Goal: Information Seeking & Learning: Find specific page/section

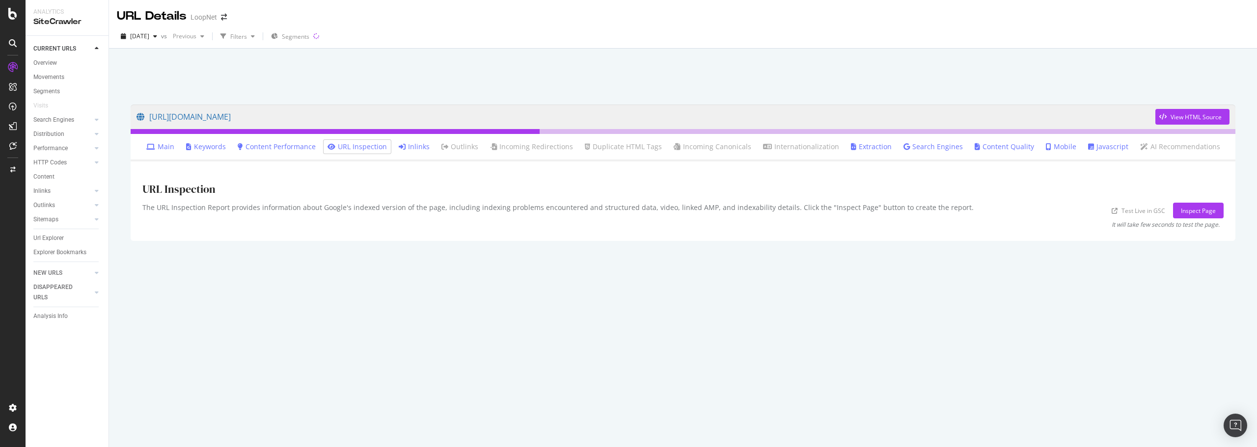
click at [424, 146] on link "Inlinks" at bounding box center [414, 147] width 31 height 10
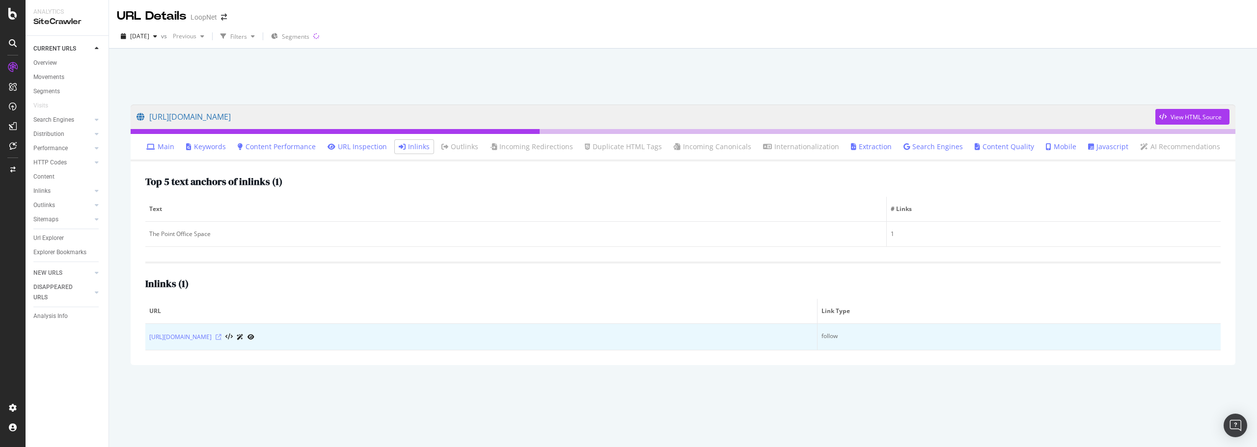
click at [221, 337] on icon at bounding box center [218, 337] width 6 height 6
click at [233, 335] on icon at bounding box center [228, 337] width 7 height 7
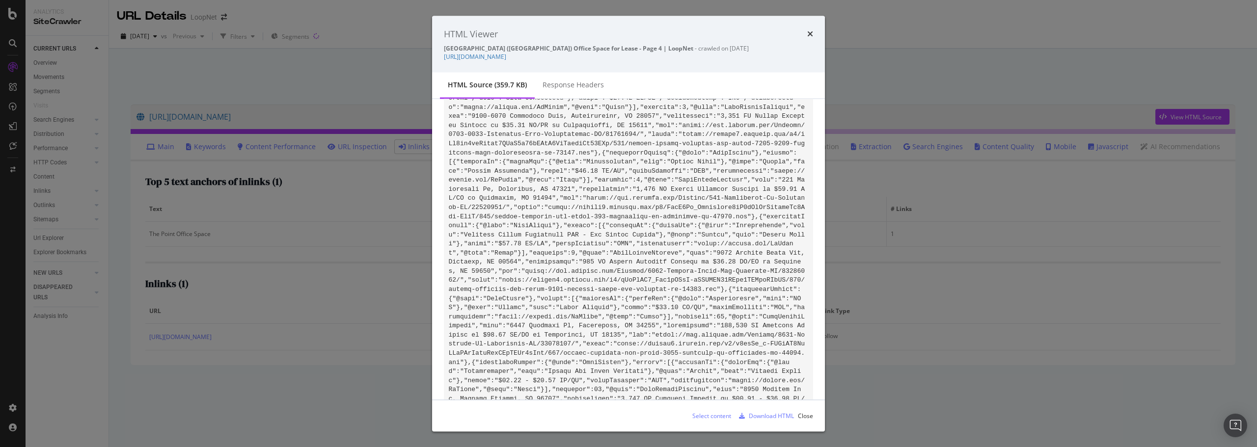
scroll to position [57255, 0]
drag, startPoint x: 491, startPoint y: 267, endPoint x: 700, endPoint y: 240, distance: 210.8
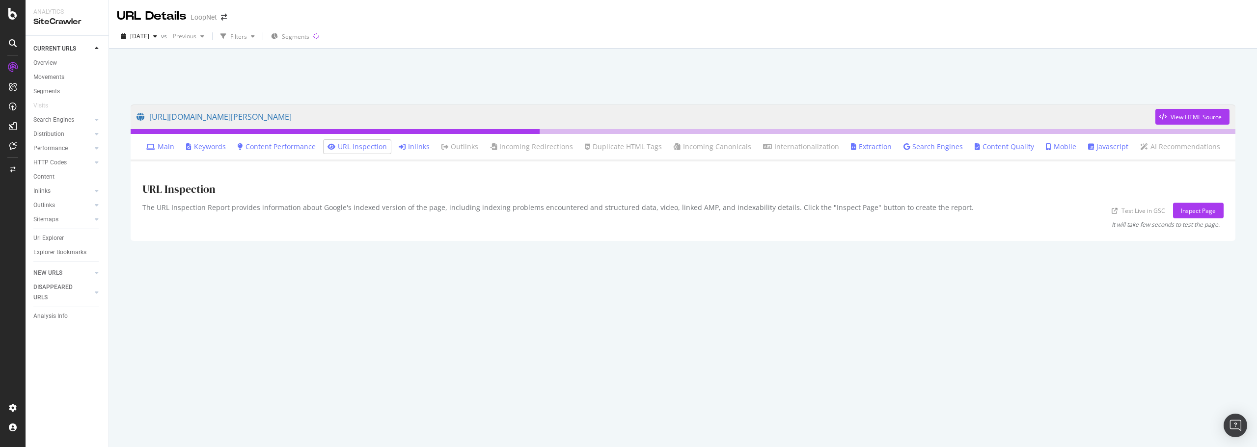
click at [424, 147] on link "Inlinks" at bounding box center [414, 147] width 31 height 10
click at [424, 137] on ul "Main Keywords Content Performance URL Inspection Inlinks Outlinks Incoming Redi…" at bounding box center [683, 147] width 1104 height 27
click at [424, 143] on link "Inlinks" at bounding box center [414, 147] width 31 height 10
click at [417, 145] on link "Inlinks" at bounding box center [414, 147] width 31 height 10
click at [426, 142] on link "Inlinks" at bounding box center [414, 147] width 31 height 10
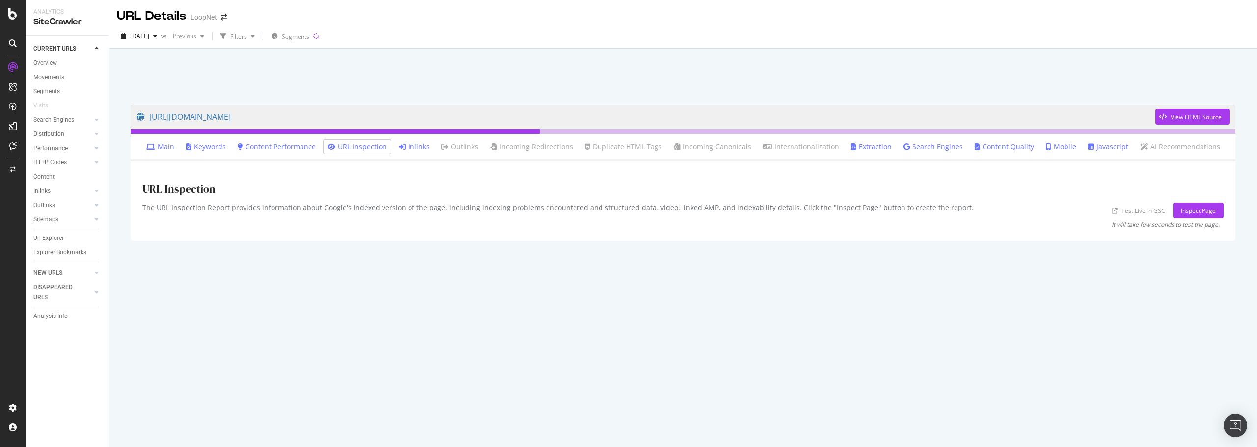
click at [417, 145] on link "Inlinks" at bounding box center [414, 147] width 31 height 10
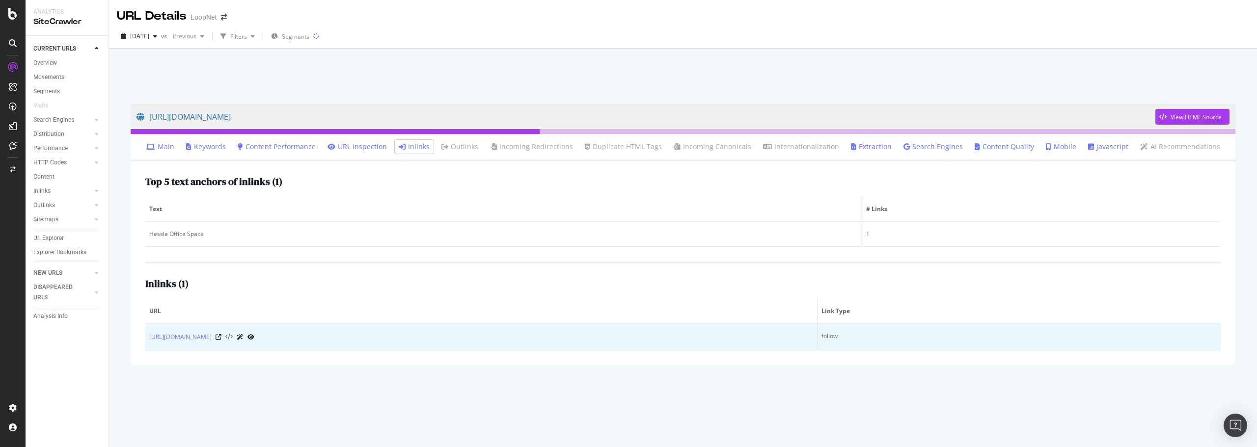
click at [233, 334] on icon at bounding box center [228, 337] width 7 height 7
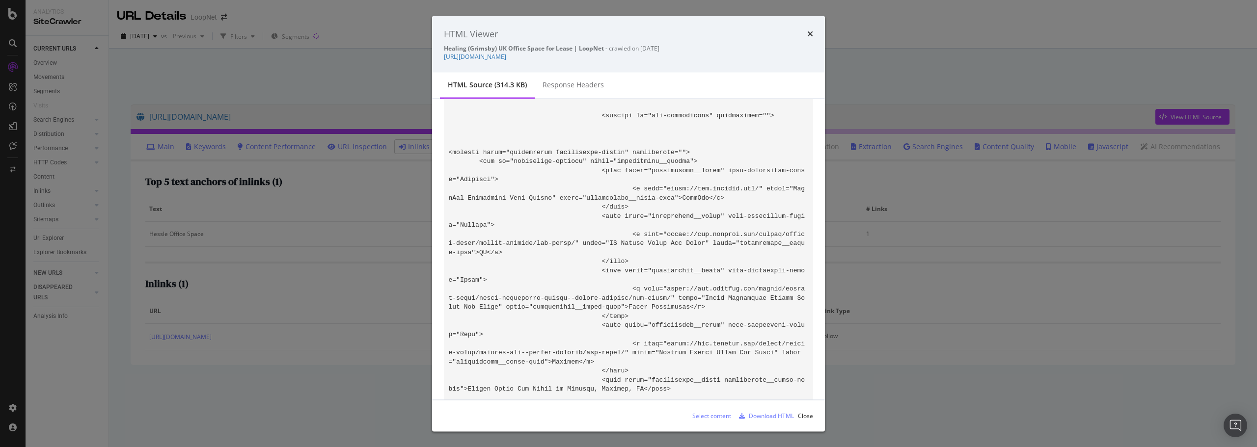
scroll to position [47433, 0]
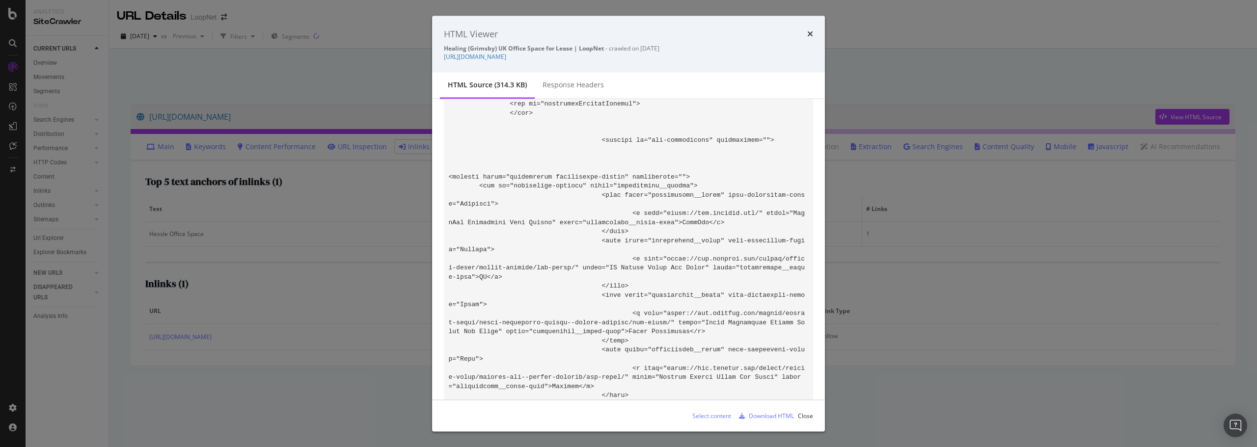
drag, startPoint x: 768, startPoint y: 249, endPoint x: 507, endPoint y: 249, distance: 261.6
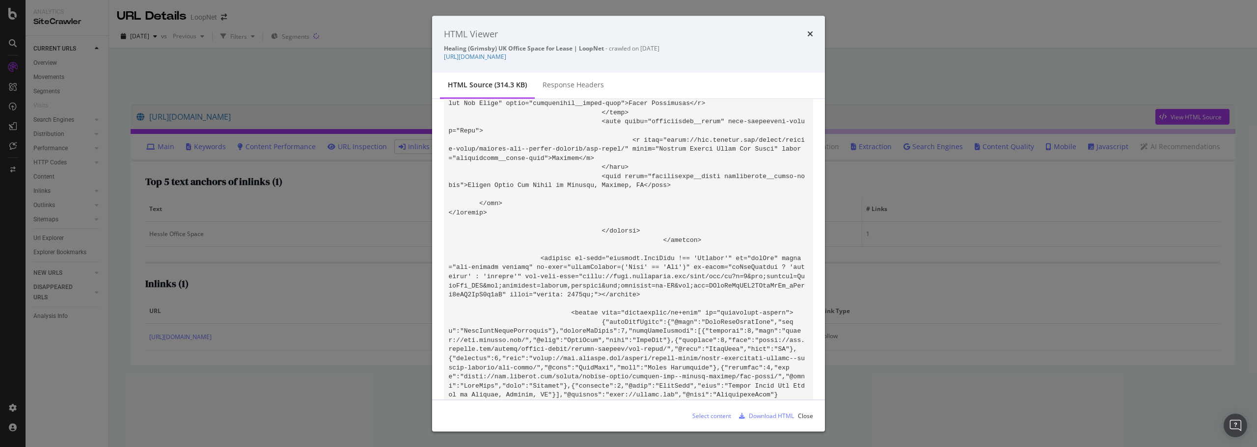
scroll to position [47678, 0]
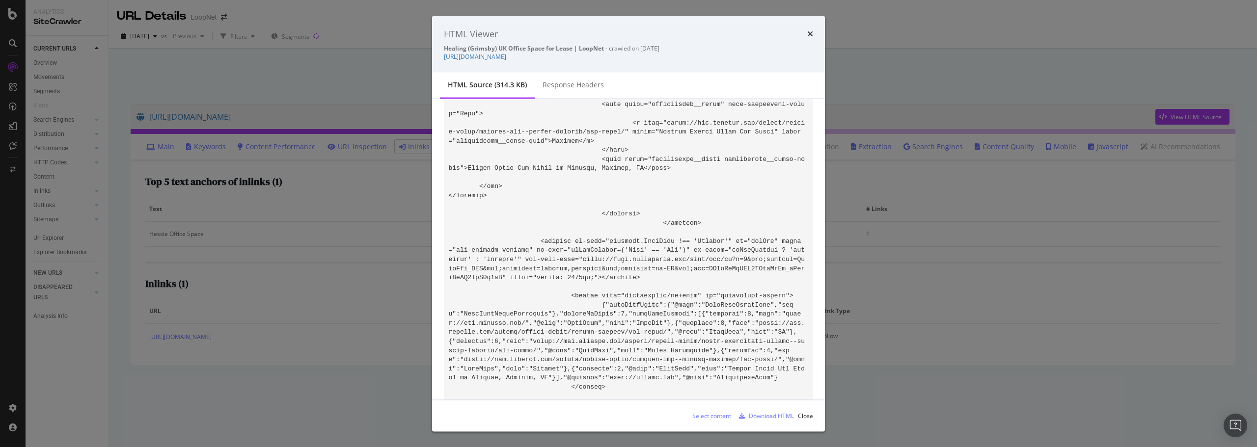
drag, startPoint x: 585, startPoint y: 275, endPoint x: 688, endPoint y: 279, distance: 103.2
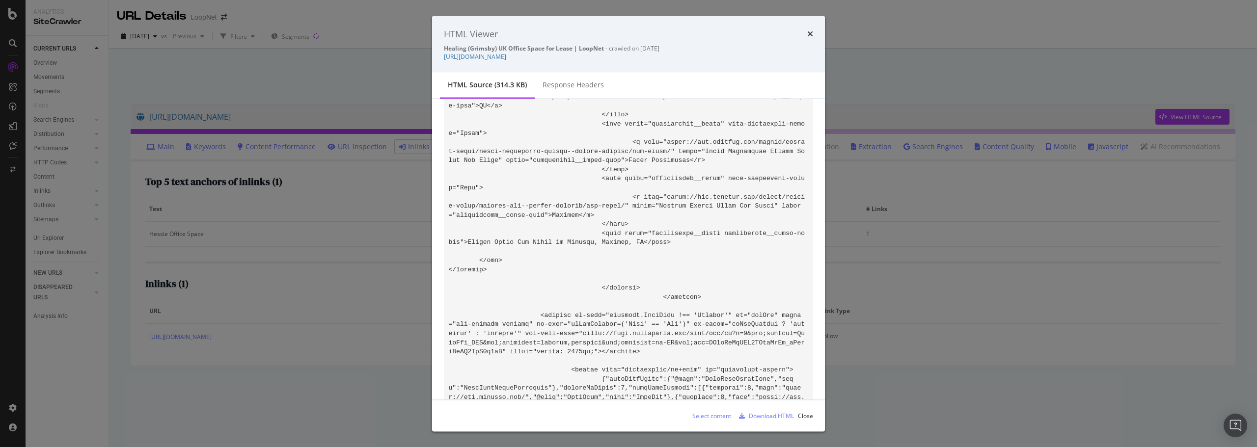
scroll to position [47580, 0]
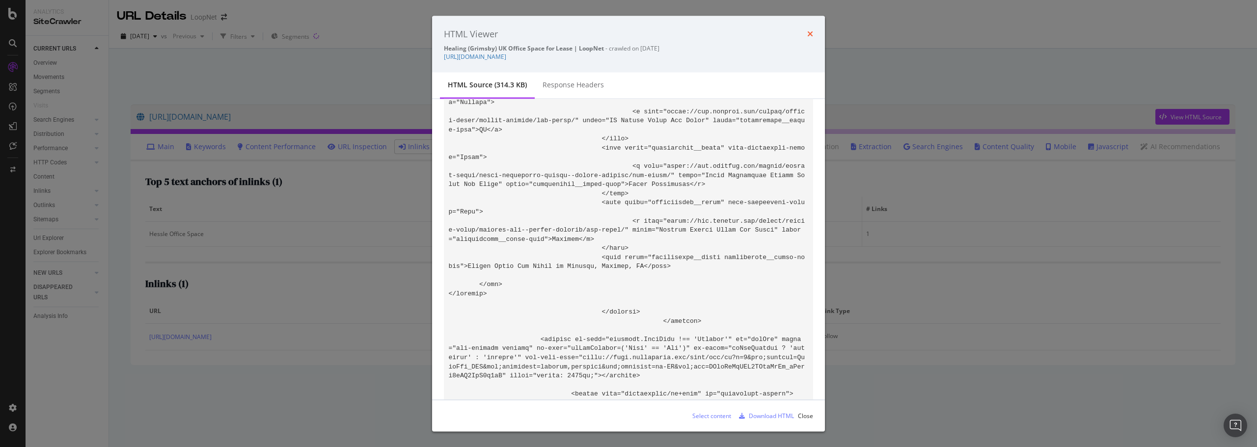
click at [809, 31] on icon "times" at bounding box center [810, 34] width 6 height 8
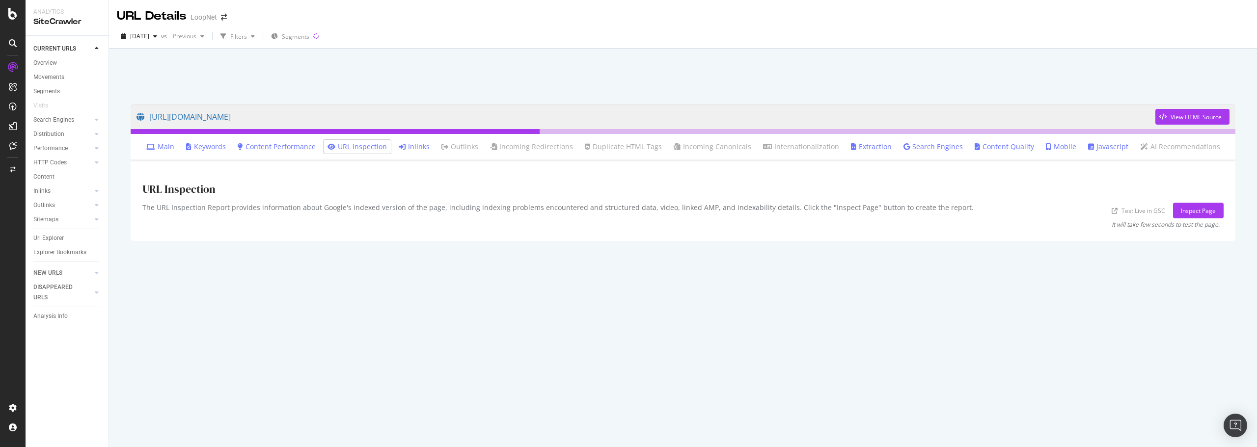
click at [422, 140] on li "Inlinks" at bounding box center [414, 147] width 39 height 14
click at [422, 145] on link "Inlinks" at bounding box center [414, 147] width 31 height 10
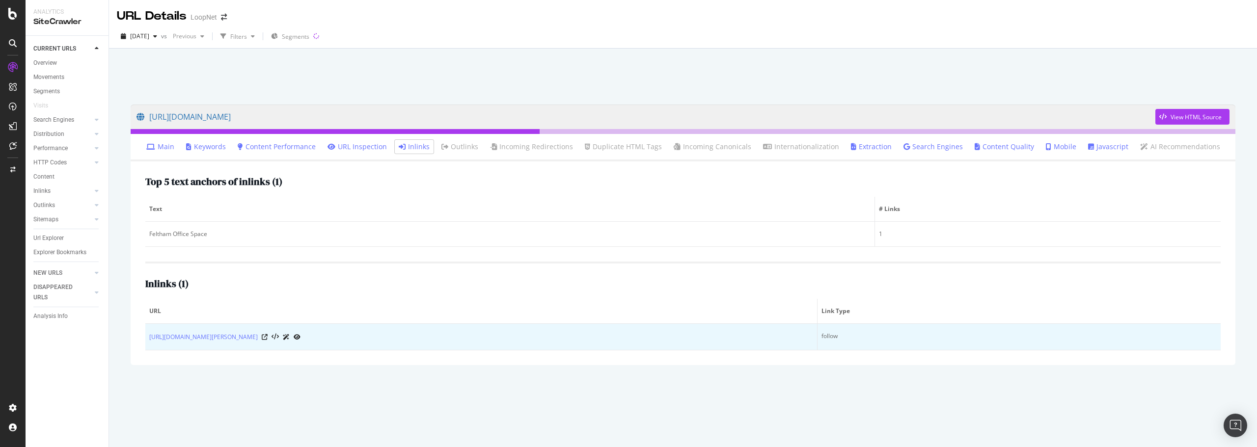
click at [300, 336] on icon at bounding box center [297, 337] width 7 height 6
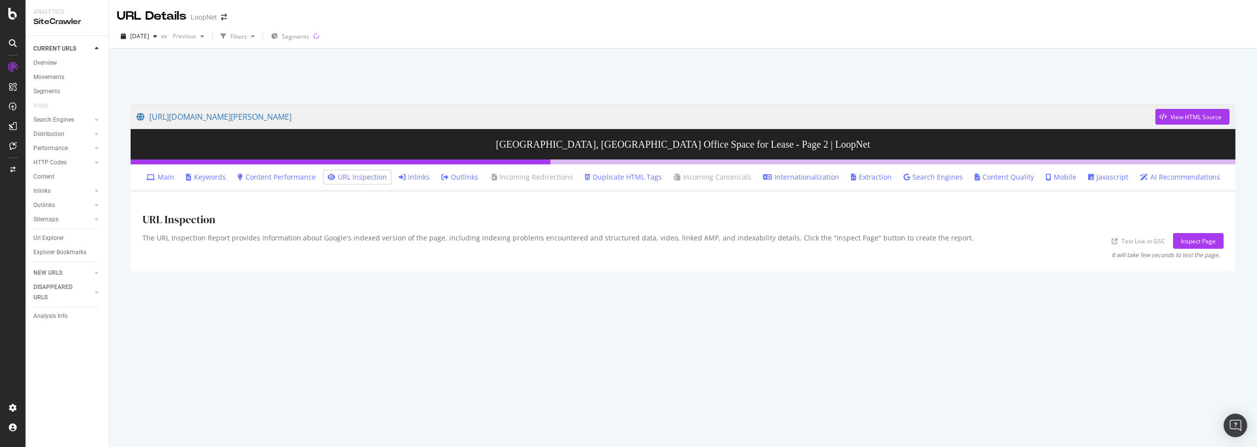
click at [423, 177] on link "Inlinks" at bounding box center [414, 177] width 31 height 10
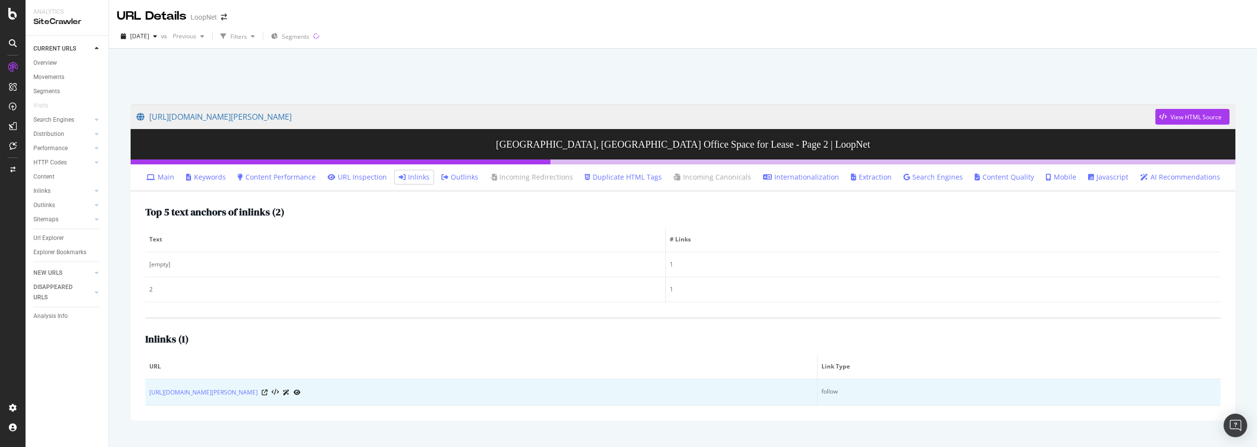
click at [300, 392] on icon at bounding box center [297, 393] width 7 height 6
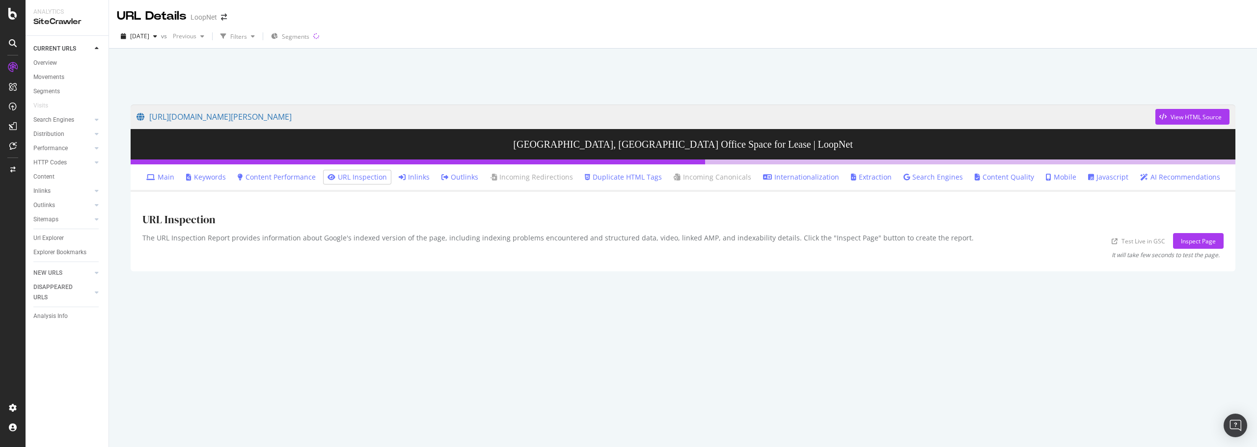
click at [428, 176] on link "Inlinks" at bounding box center [414, 177] width 31 height 10
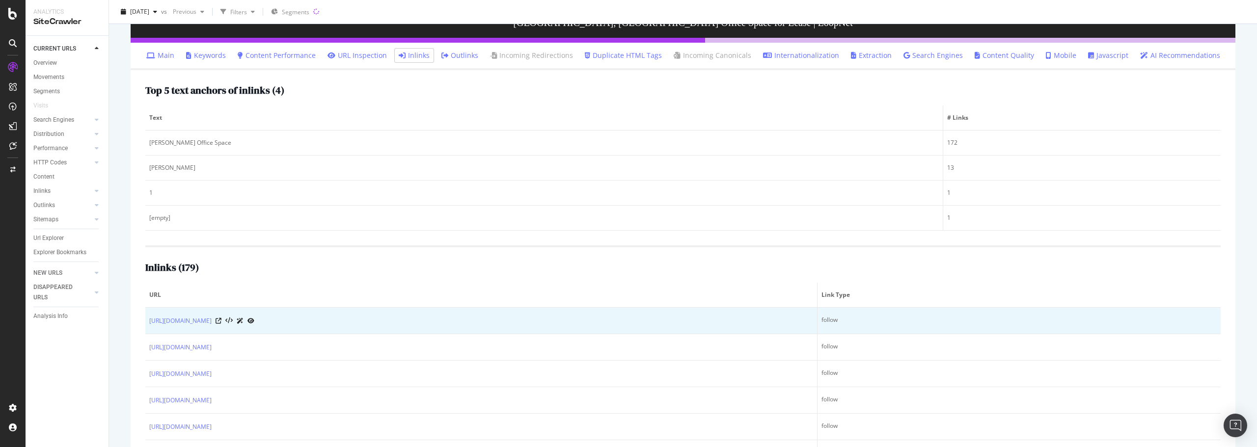
scroll to position [196, 0]
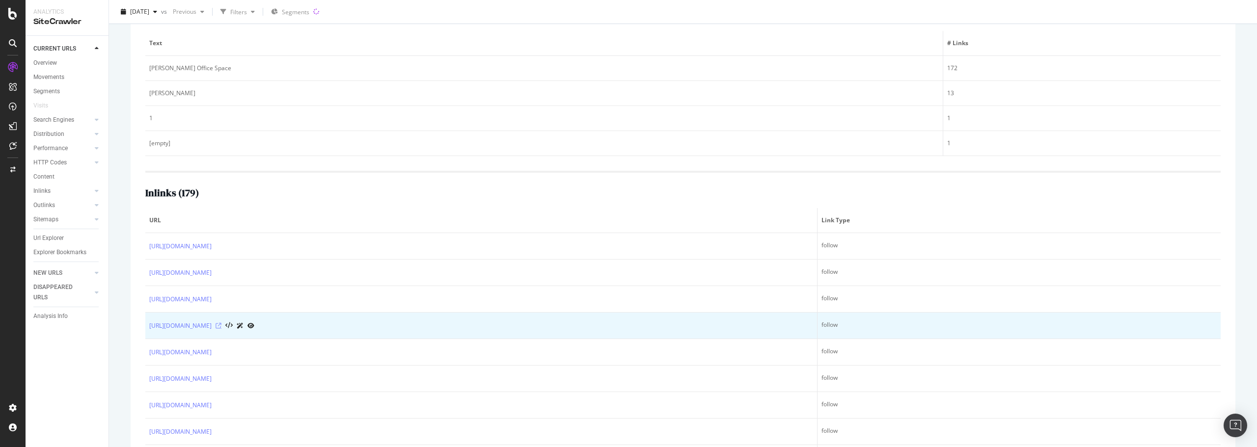
click at [221, 324] on icon at bounding box center [218, 326] width 6 height 6
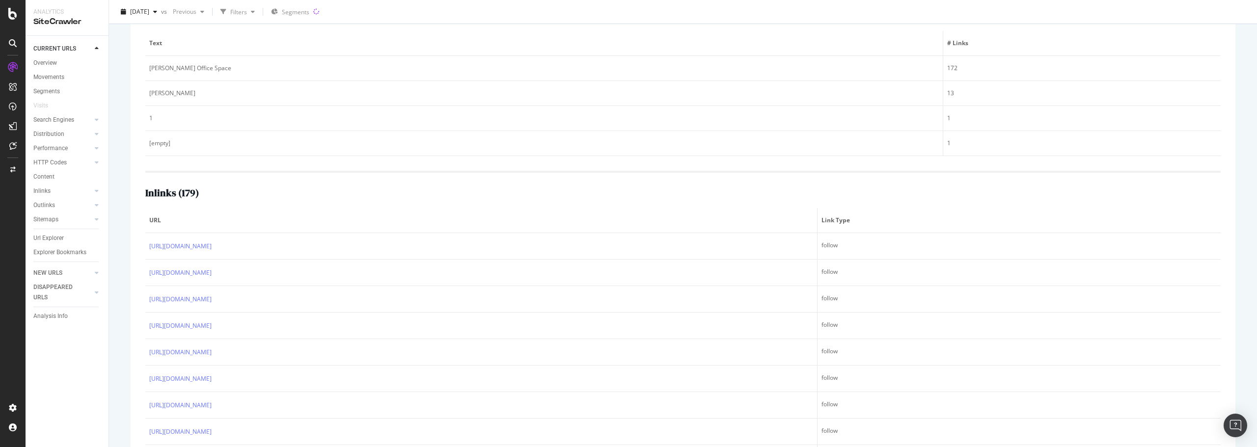
scroll to position [0, 0]
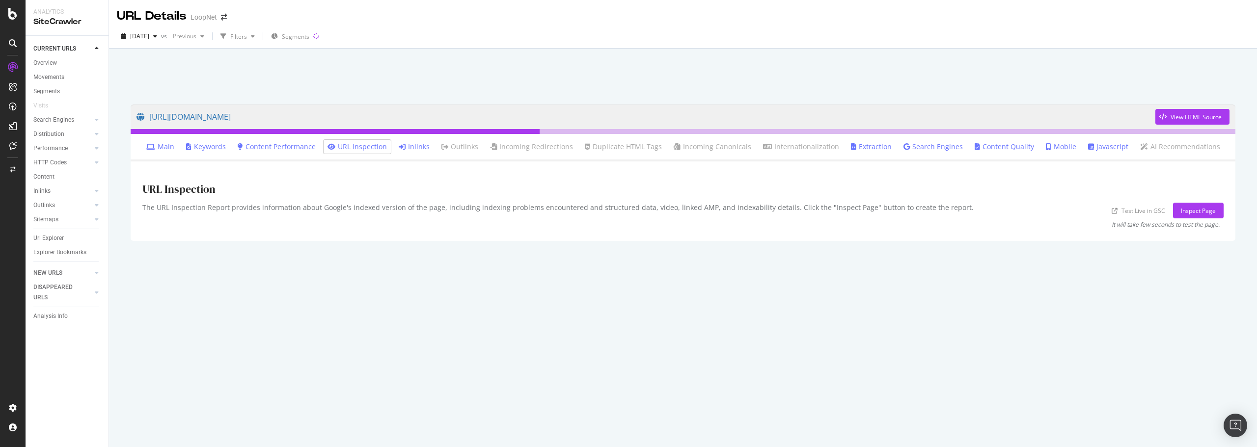
click at [426, 146] on link "Inlinks" at bounding box center [414, 147] width 31 height 10
click at [421, 145] on link "Inlinks" at bounding box center [414, 147] width 31 height 10
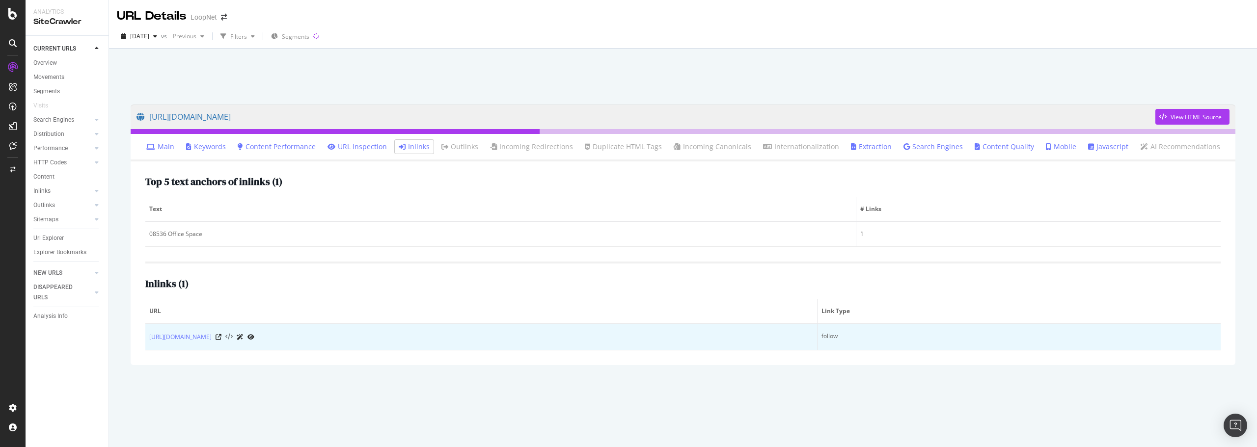
click at [233, 336] on icon at bounding box center [228, 337] width 7 height 7
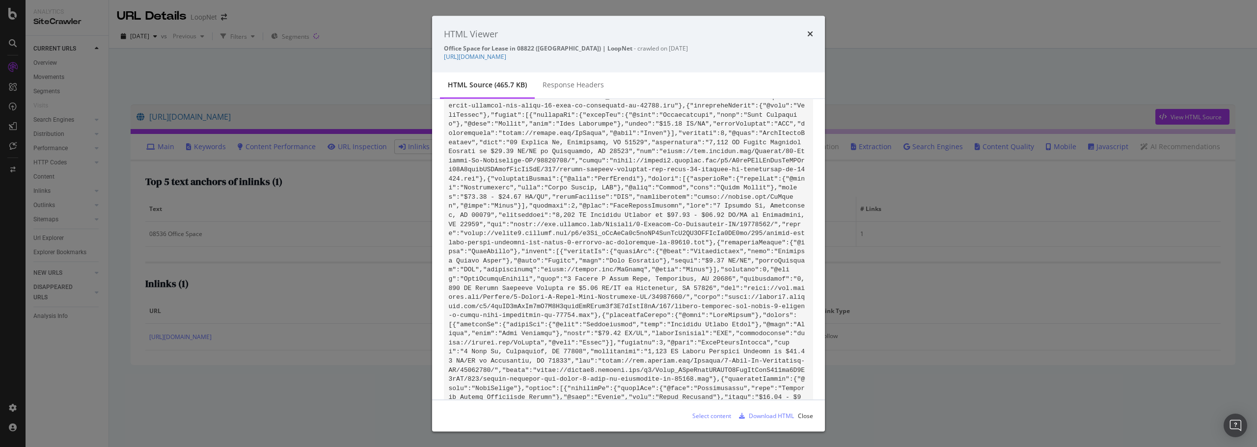
scroll to position [73432, 0]
drag, startPoint x: 785, startPoint y: 154, endPoint x: 781, endPoint y: 161, distance: 8.1
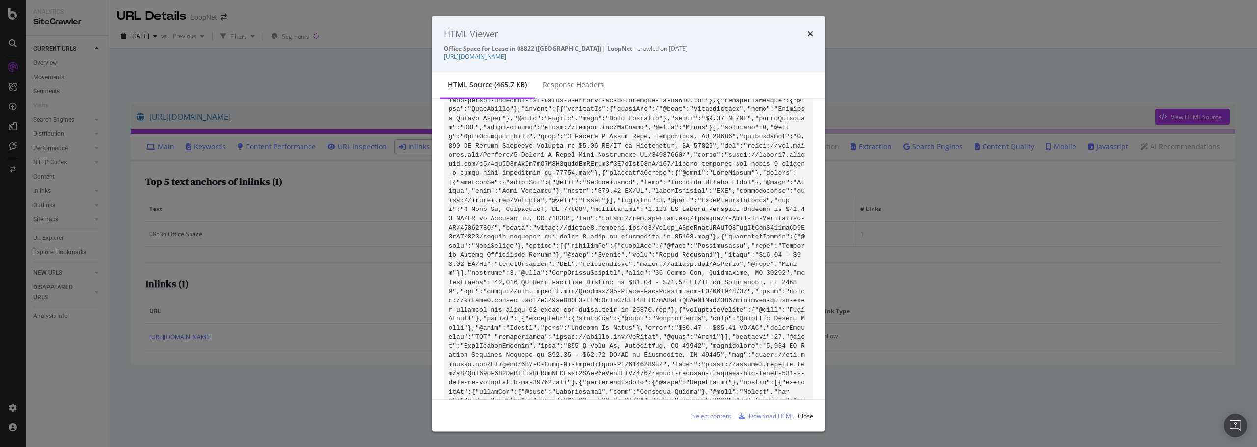
scroll to position [73678, 0]
drag, startPoint x: 485, startPoint y: 200, endPoint x: 787, endPoint y: 312, distance: 321.5
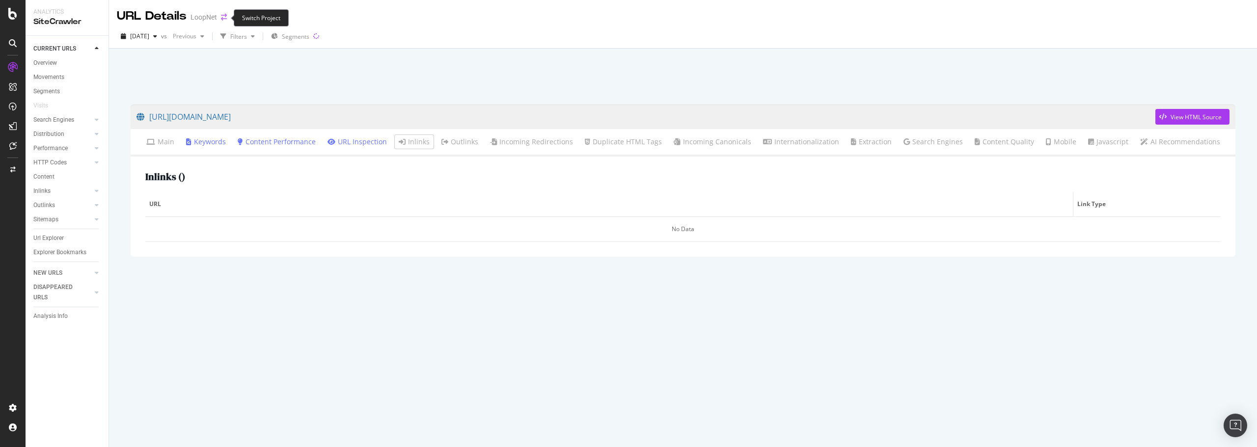
click at [221, 15] on icon "arrow-right-arrow-left" at bounding box center [224, 17] width 6 height 7
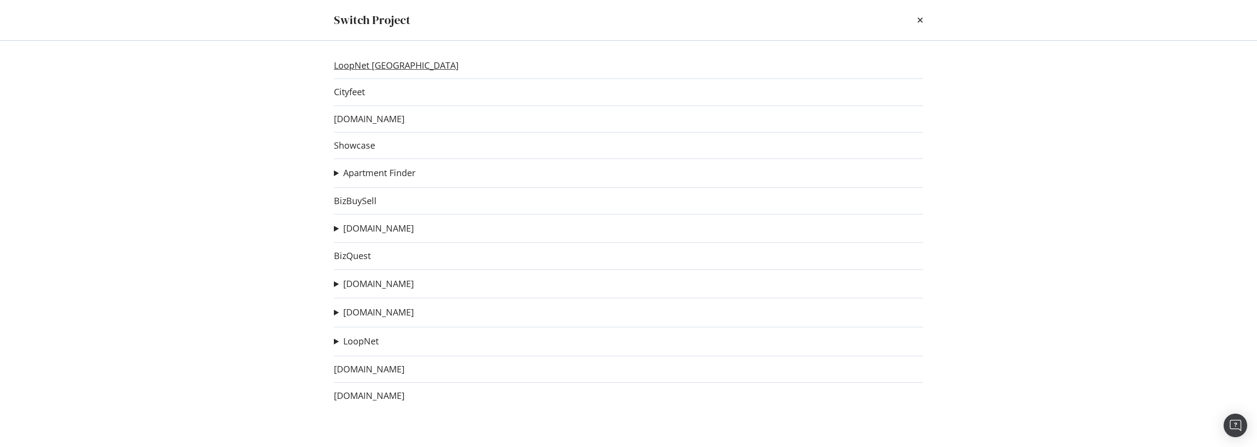
click at [366, 60] on link "LoopNet [GEOGRAPHIC_DATA]" at bounding box center [396, 65] width 125 height 10
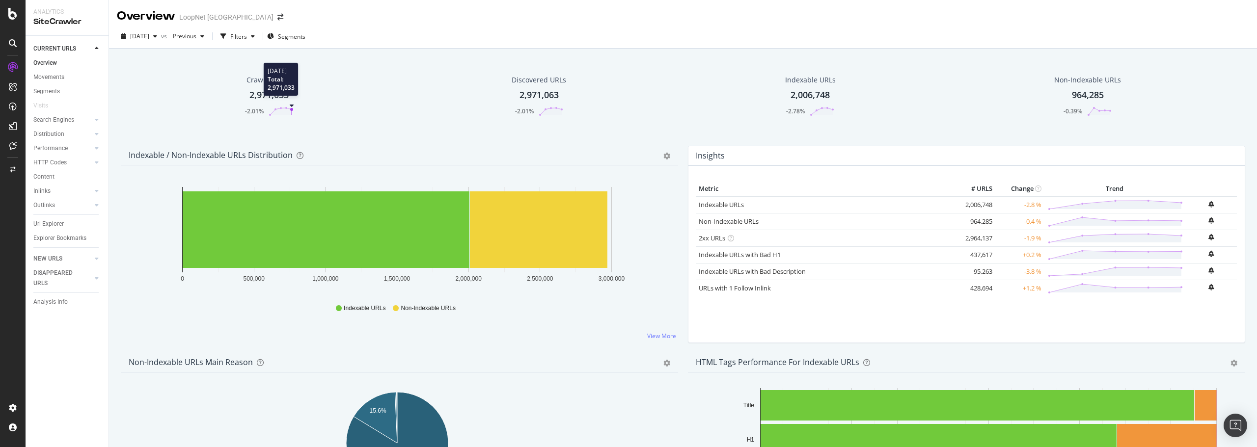
click at [293, 108] on icon at bounding box center [281, 112] width 25 height 10
click at [55, 225] on div "Url Explorer" at bounding box center [48, 224] width 30 height 10
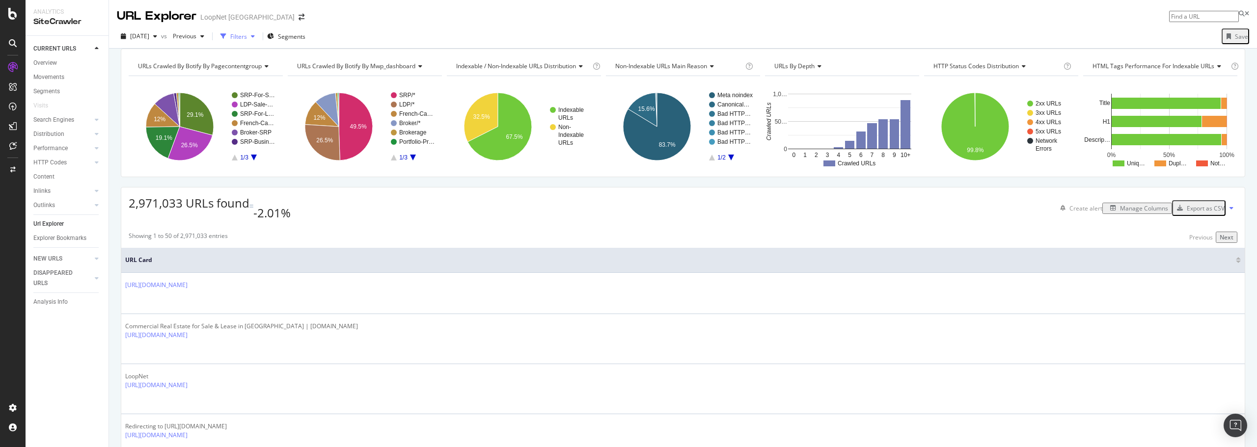
click at [247, 34] on div "Filters" at bounding box center [238, 36] width 17 height 8
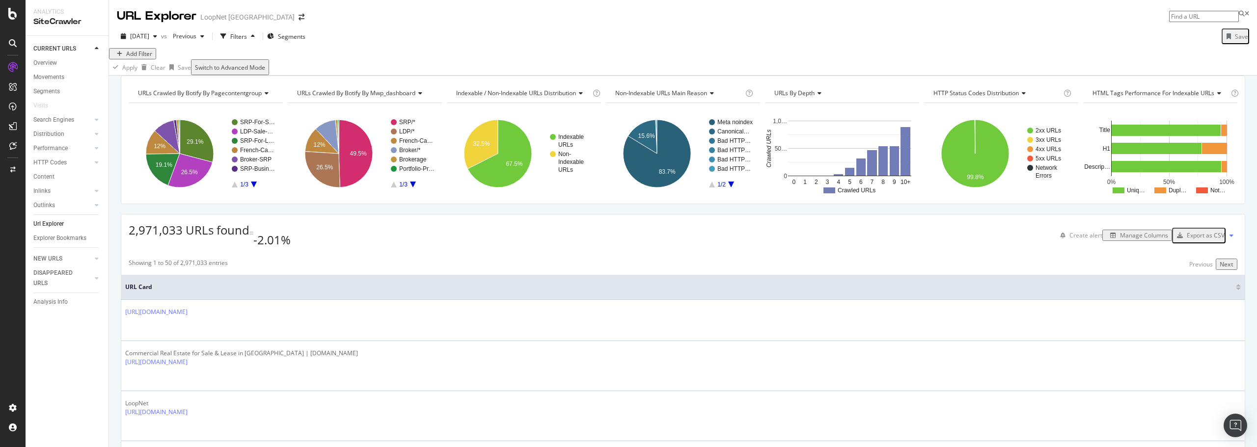
click at [144, 58] on div "Add Filter" at bounding box center [139, 54] width 26 height 8
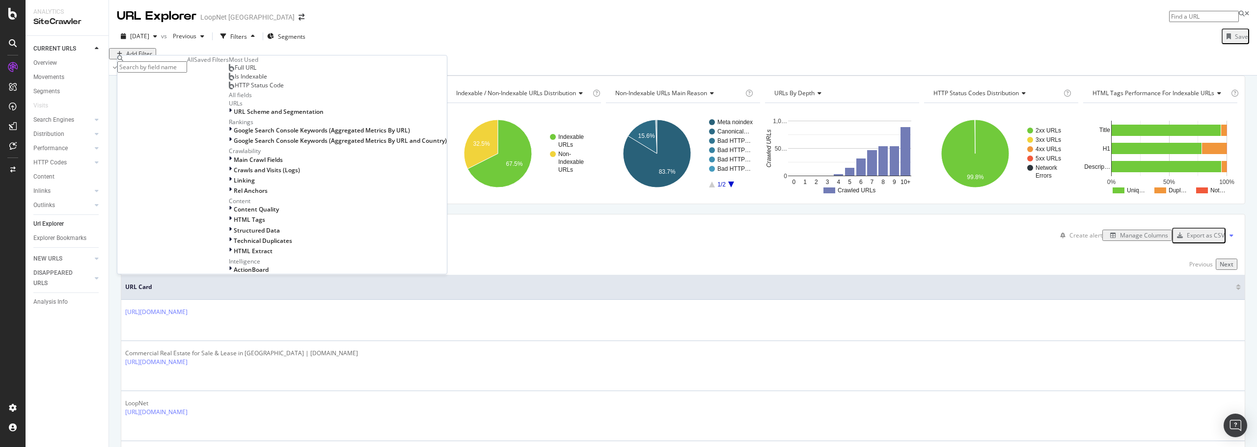
click at [229, 72] on div "Full URL" at bounding box center [242, 68] width 27 height 8
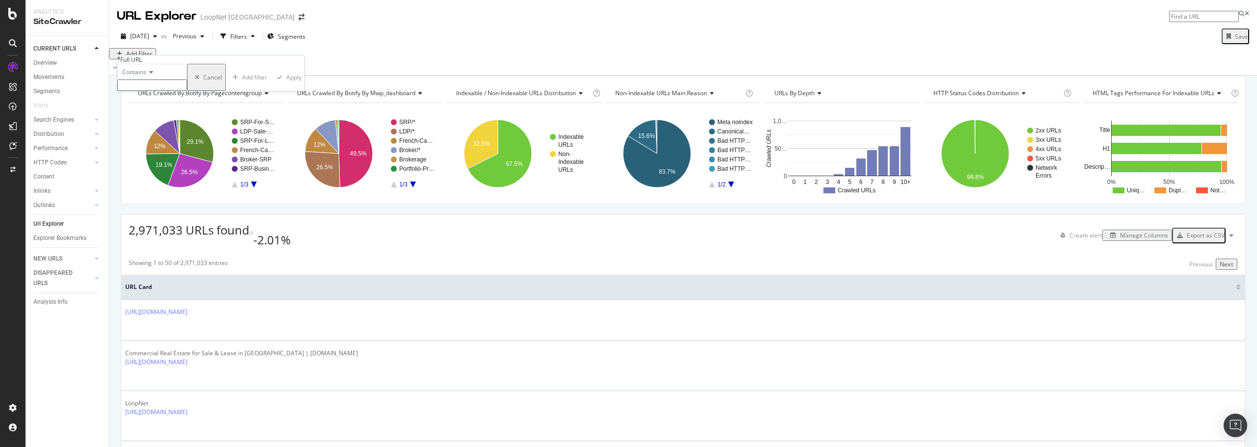
click at [160, 91] on input "text" at bounding box center [152, 85] width 70 height 11
type input "/multi/"
click at [289, 84] on div "Apply" at bounding box center [296, 80] width 15 height 8
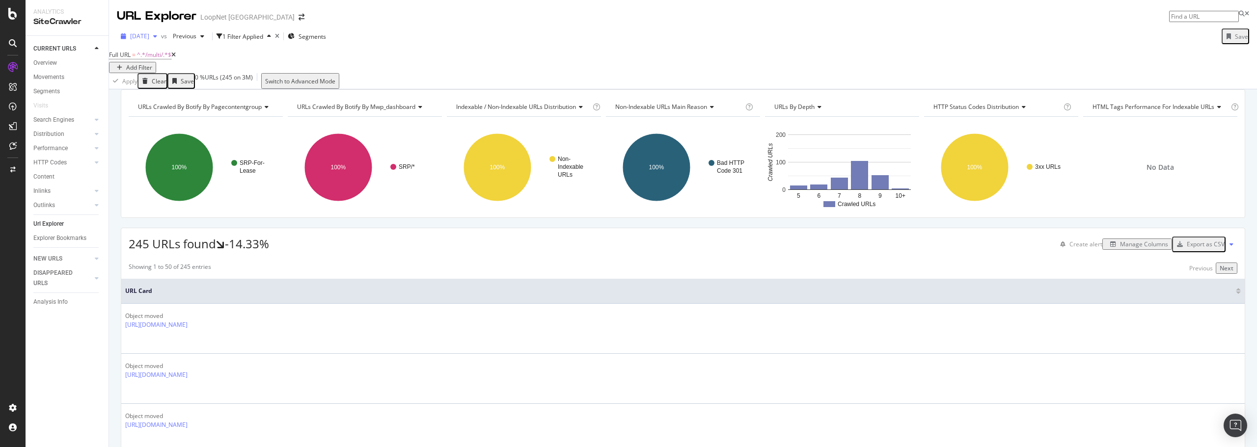
click at [161, 35] on div "button" at bounding box center [155, 36] width 12 height 6
click at [413, 32] on div "2025 Aug. 31st vs Previous 1 Filter Applied Segments Save" at bounding box center [683, 38] width 1148 height 20
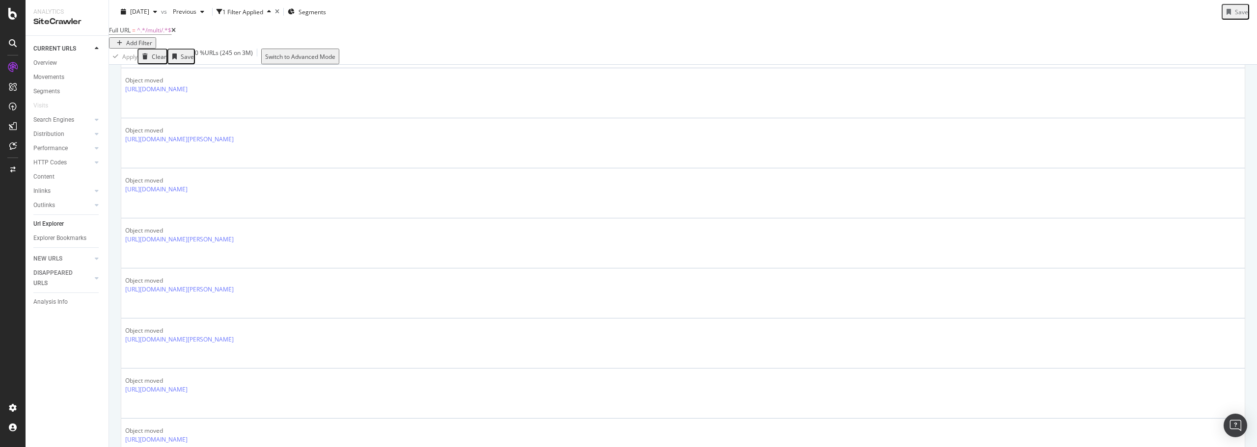
scroll to position [344, 0]
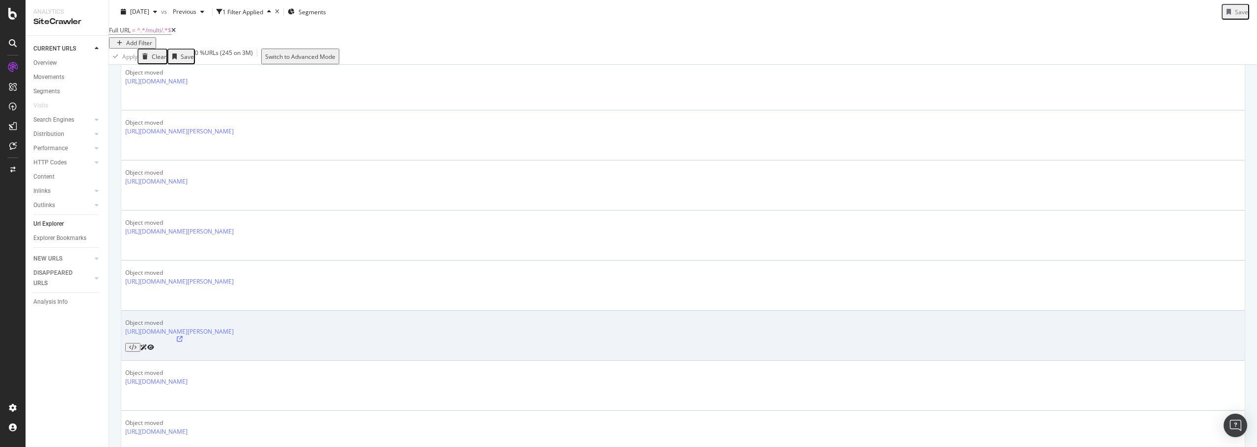
click at [154, 345] on icon at bounding box center [150, 348] width 7 height 6
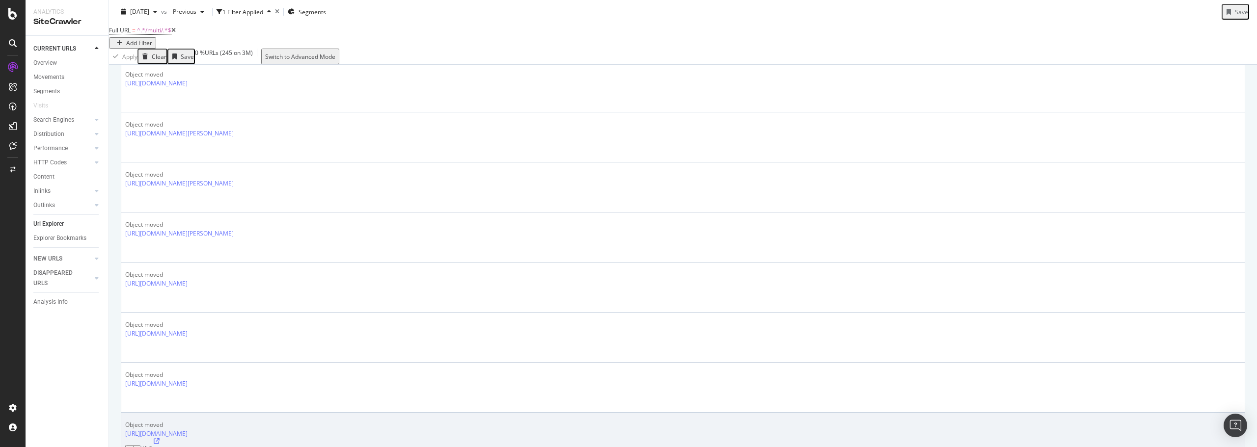
click at [154, 447] on icon at bounding box center [150, 450] width 7 height 6
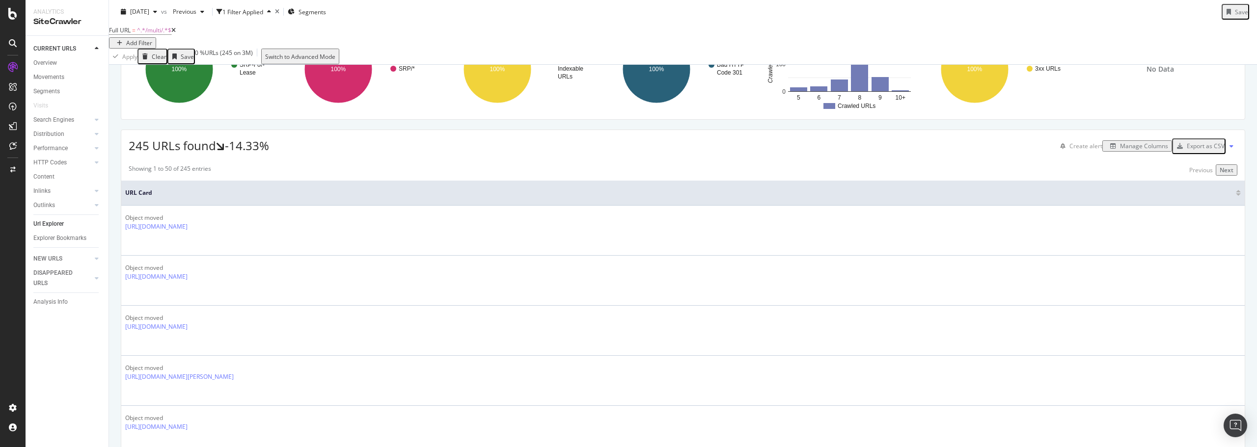
scroll to position [0, 0]
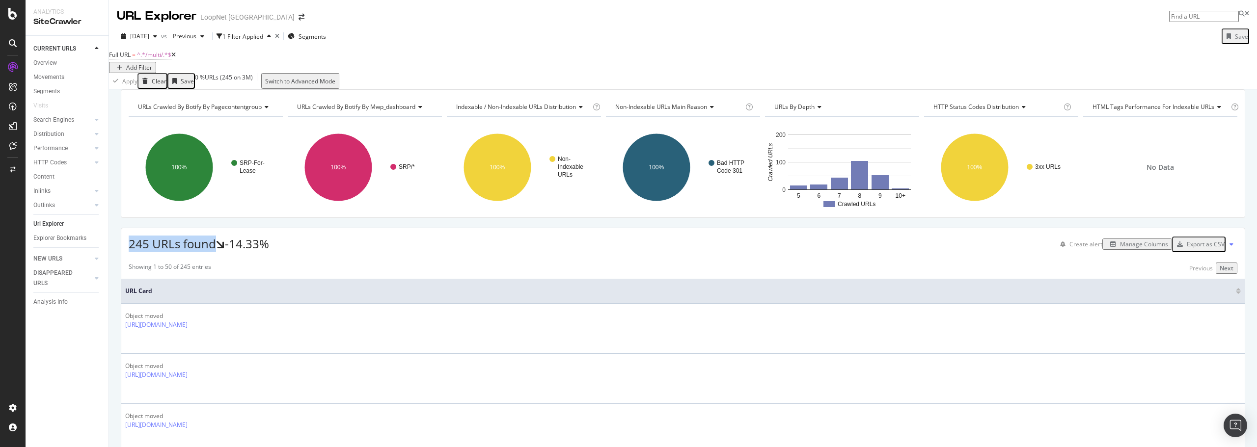
drag, startPoint x: 130, startPoint y: 262, endPoint x: 214, endPoint y: 262, distance: 84.4
click at [214, 252] on span "245 URLs found" at bounding box center [172, 244] width 87 height 16
click at [177, 252] on span "245 URLs found" at bounding box center [172, 244] width 87 height 16
drag, startPoint x: 262, startPoint y: 295, endPoint x: 274, endPoint y: 294, distance: 12.4
click at [246, 294] on div "31st August 2025 245 17th August 2025 286 Change -14.33%" at bounding box center [216, 289] width 60 height 34
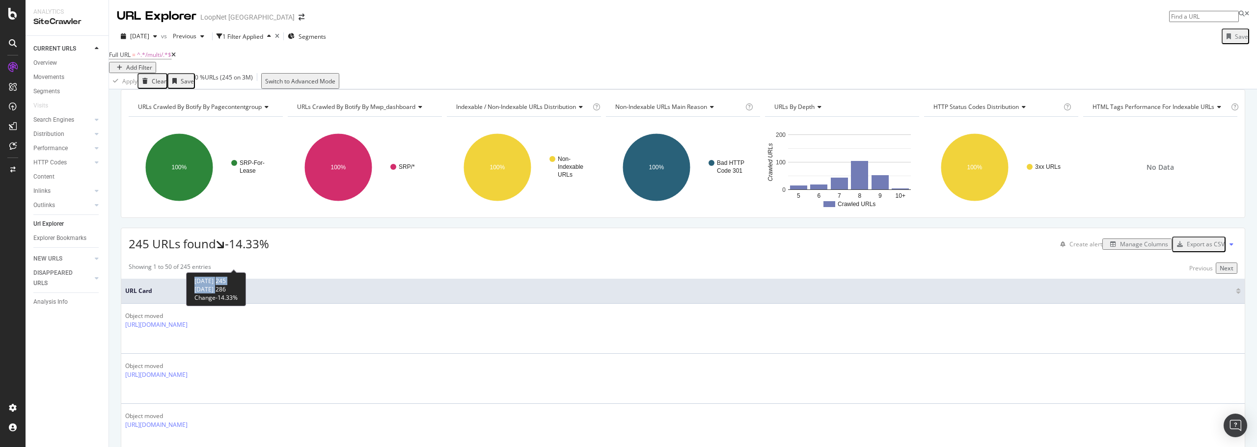
click at [238, 291] on td "286" at bounding box center [226, 289] width 22 height 8
click at [339, 274] on div "Showing 1 to 50 of 245 entries Previous Next" at bounding box center [682, 268] width 1123 height 11
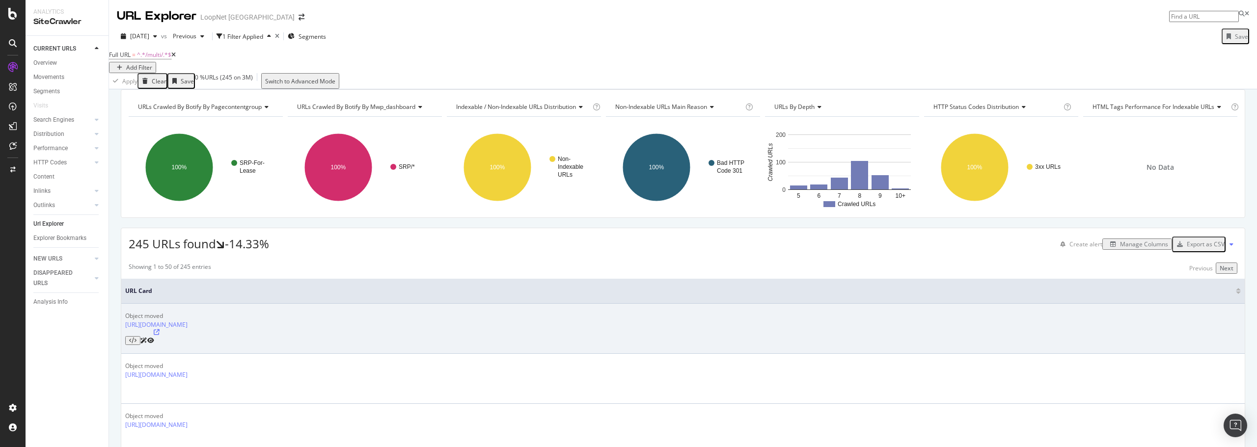
click at [154, 342] on icon at bounding box center [150, 341] width 7 height 6
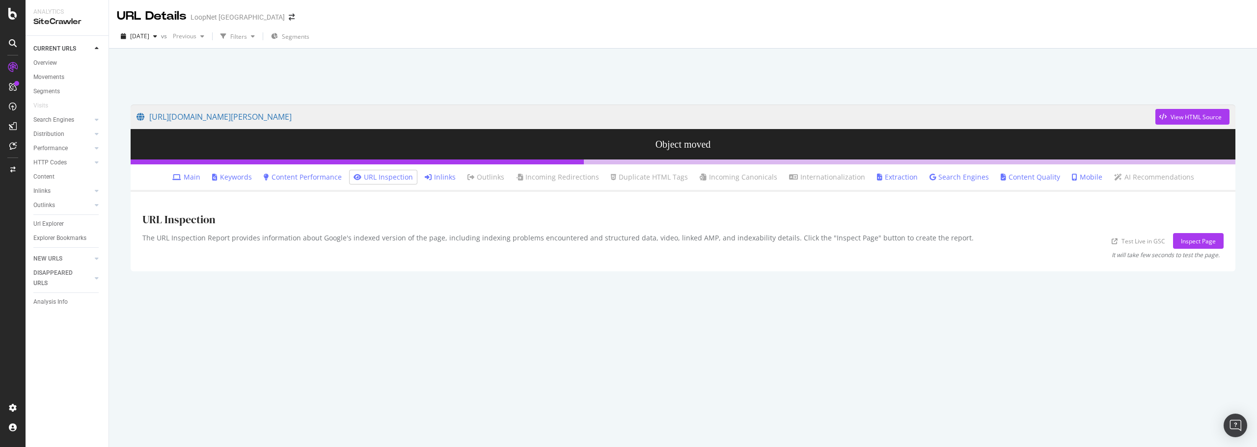
click at [442, 179] on link "Inlinks" at bounding box center [440, 177] width 31 height 10
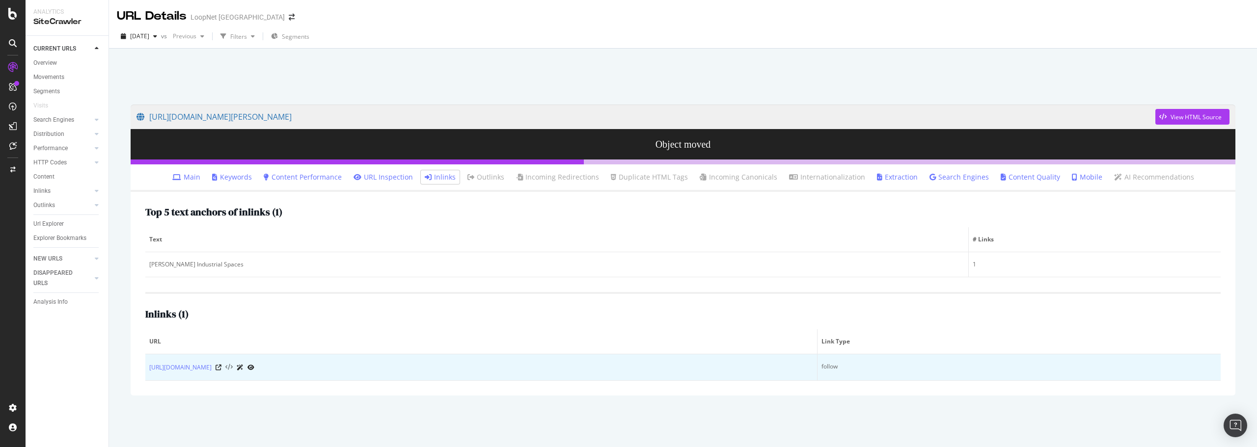
click at [233, 365] on icon at bounding box center [228, 367] width 7 height 7
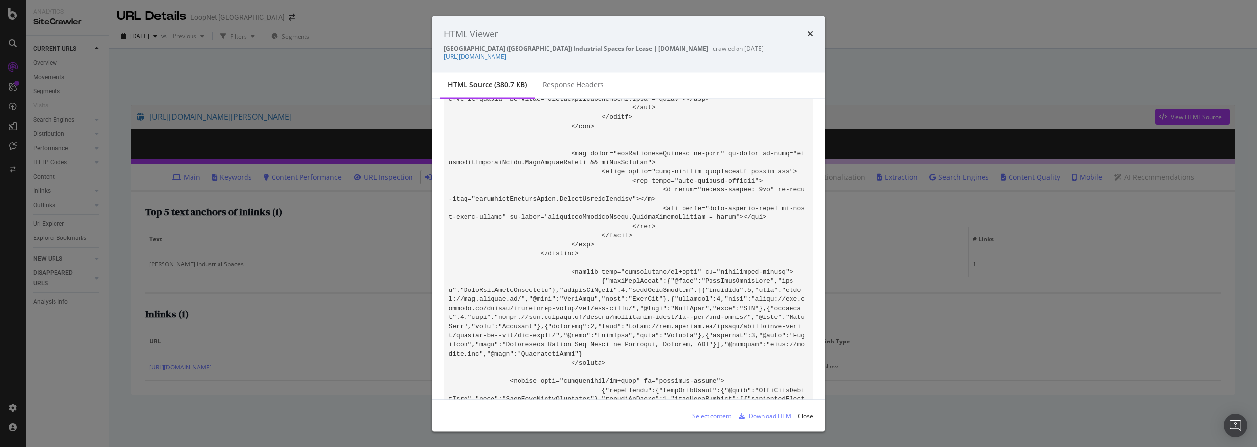
scroll to position [40371, 0]
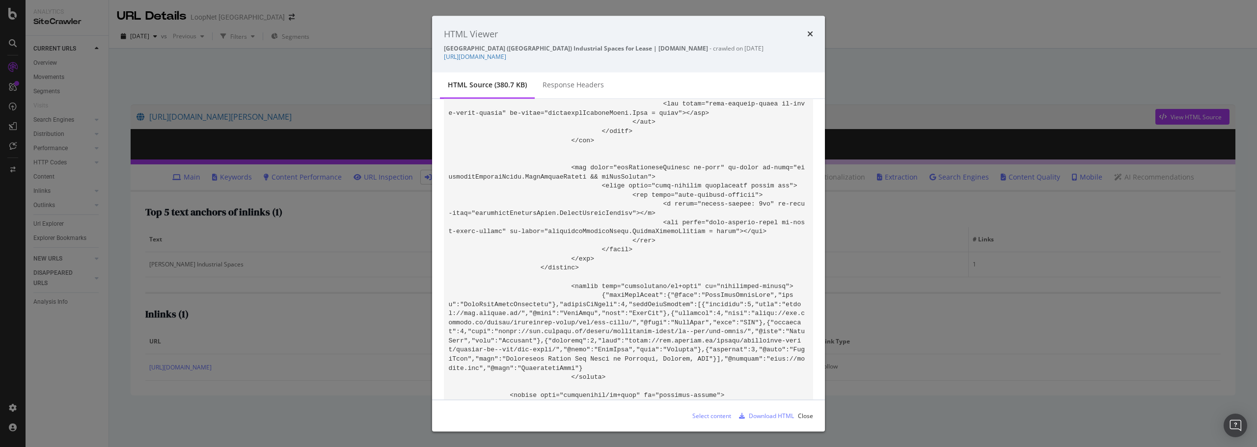
drag, startPoint x: 554, startPoint y: 213, endPoint x: 680, endPoint y: 212, distance: 126.6
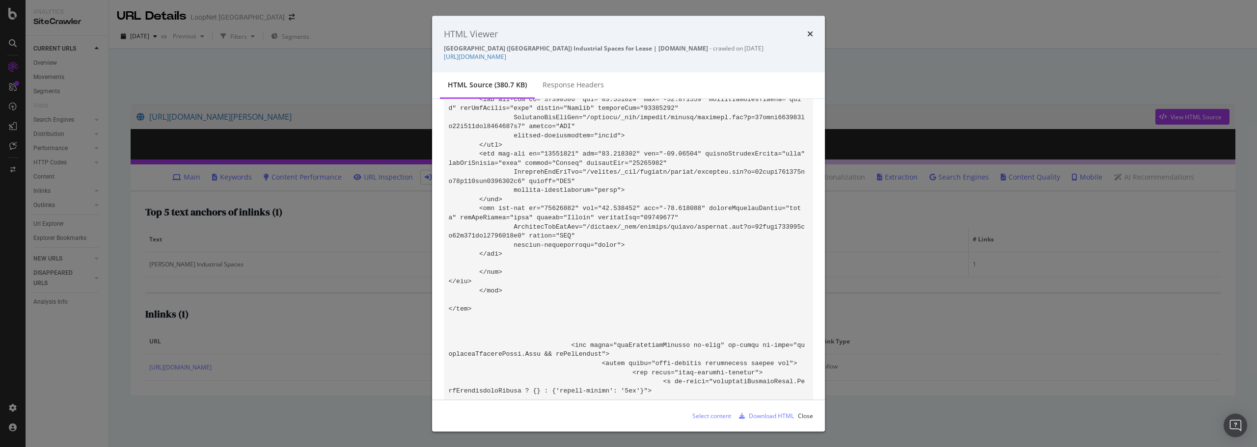
scroll to position [39880, 0]
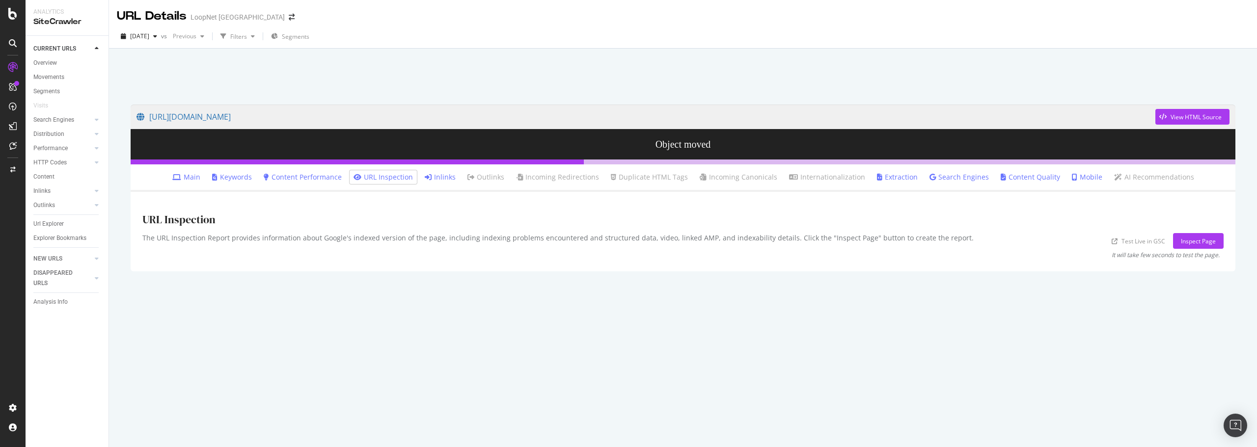
click at [443, 173] on link "Inlinks" at bounding box center [440, 177] width 31 height 10
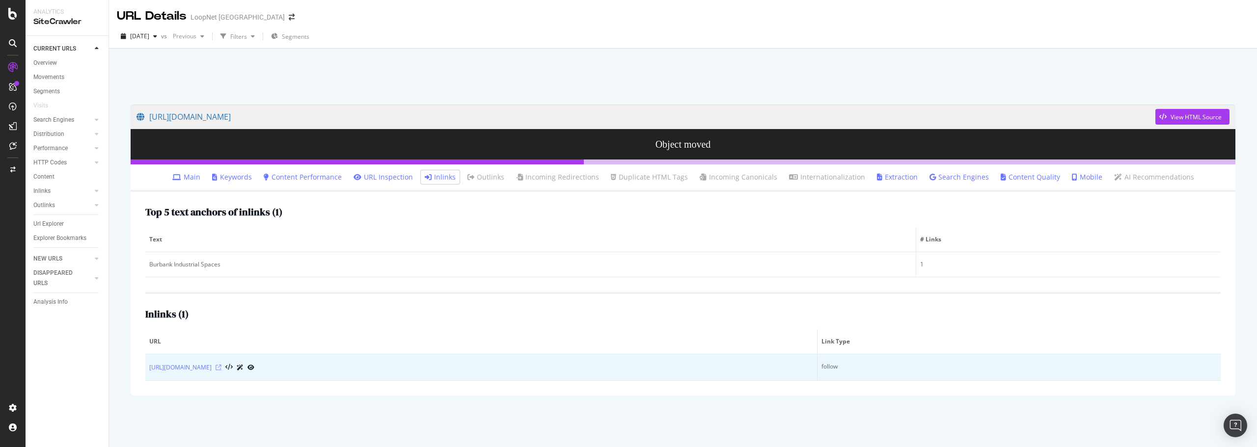
click at [221, 365] on icon at bounding box center [218, 368] width 6 height 6
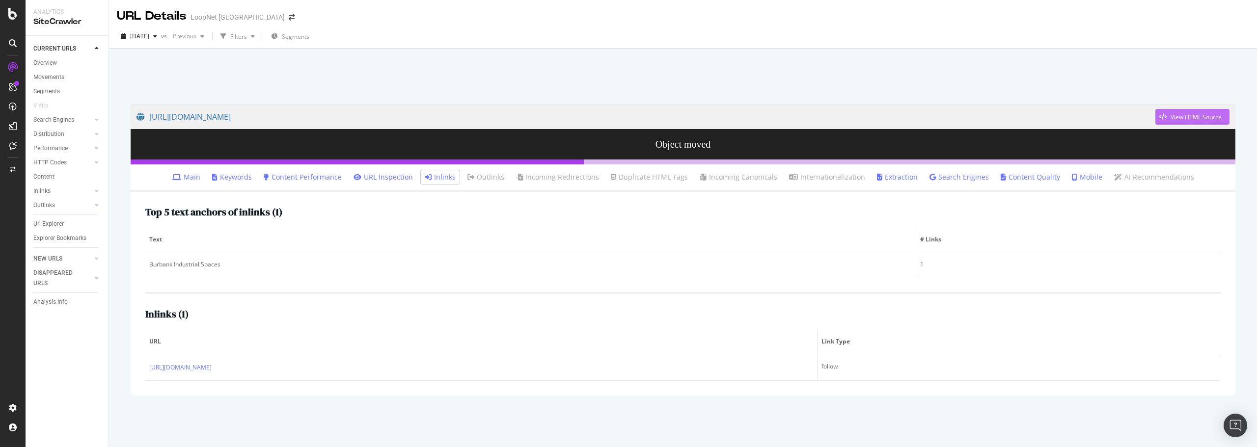
click at [1185, 115] on div "View HTML Source" at bounding box center [1195, 117] width 51 height 8
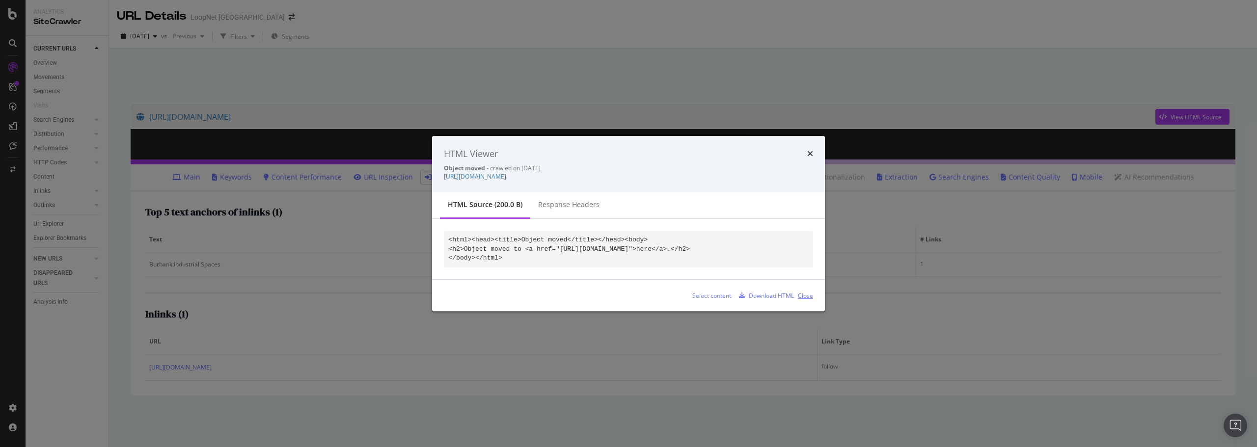
click at [811, 300] on div "Close" at bounding box center [805, 296] width 15 height 8
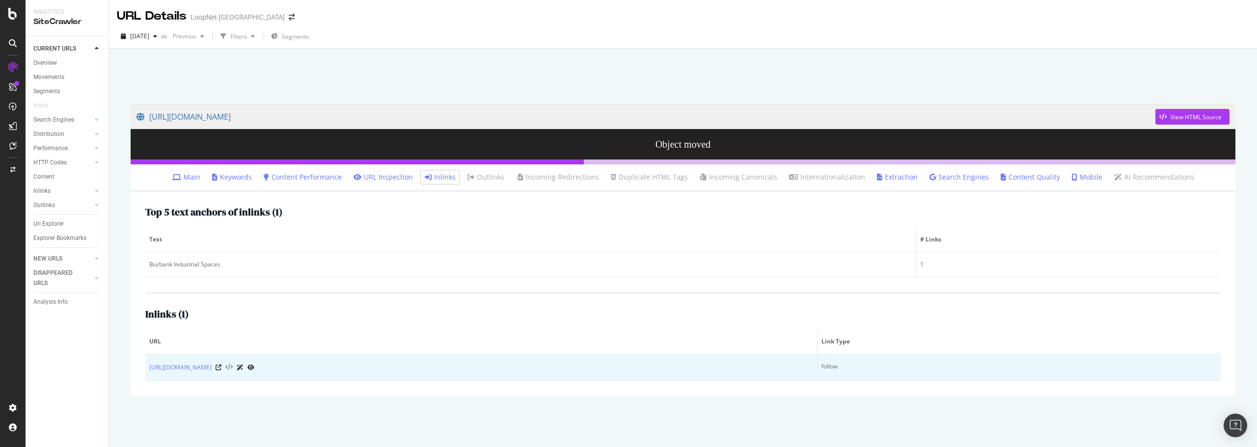
click at [233, 365] on icon at bounding box center [228, 367] width 7 height 7
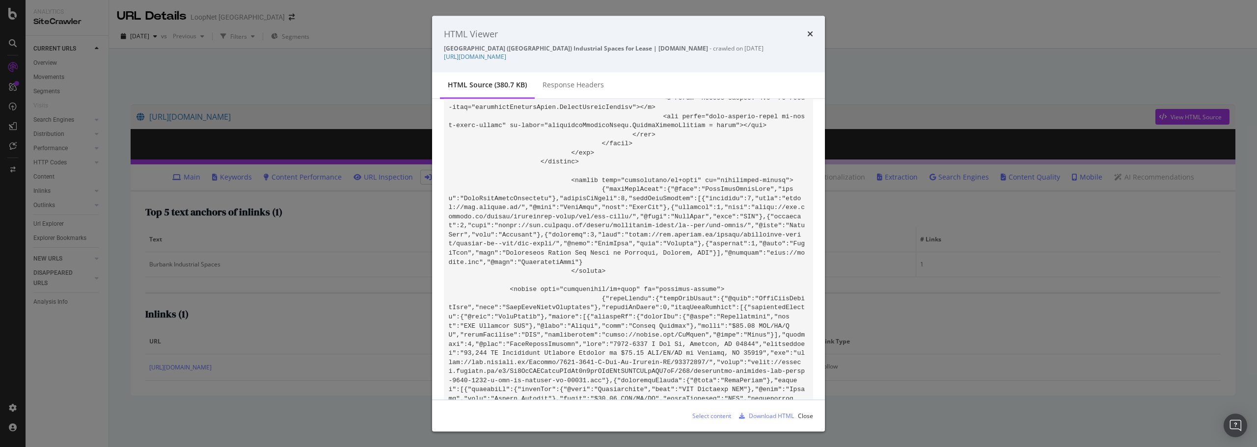
scroll to position [40470, 0]
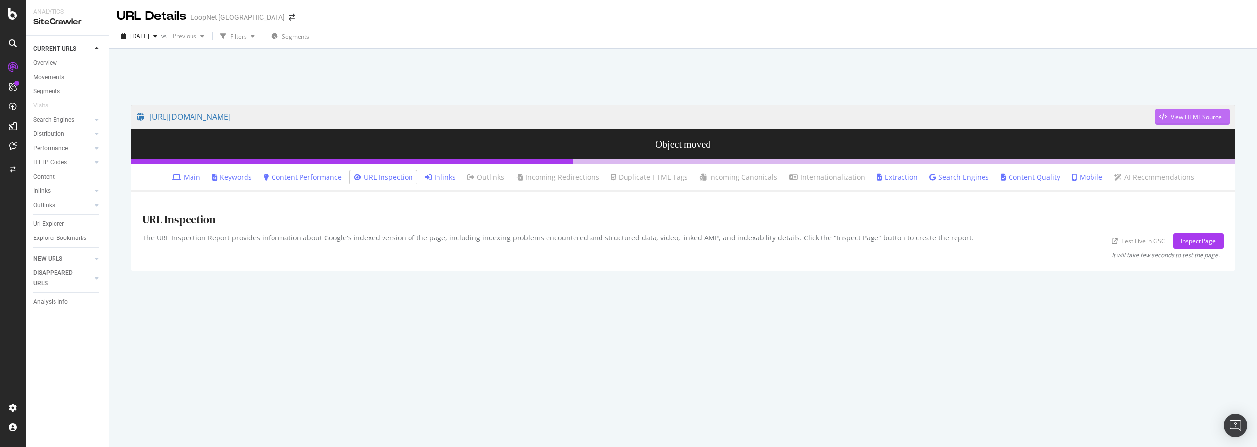
click at [1186, 114] on div "View HTML Source" at bounding box center [1195, 117] width 51 height 8
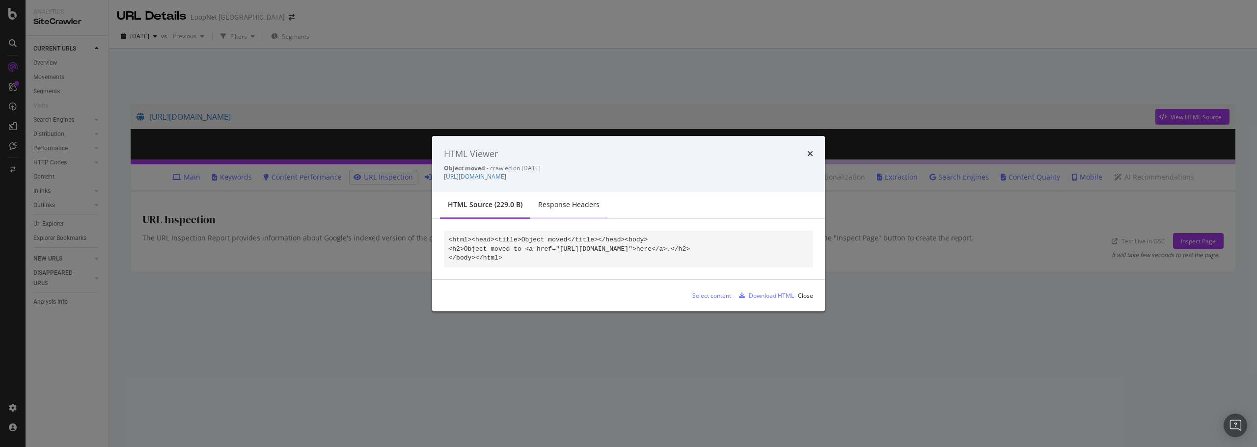
click at [570, 200] on div "Response Headers" at bounding box center [568, 205] width 61 height 10
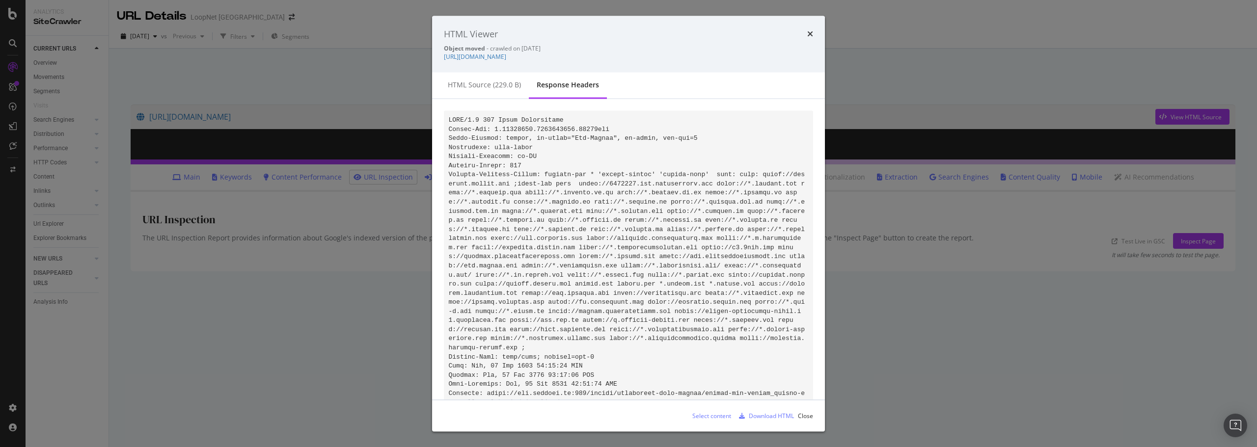
drag, startPoint x: 560, startPoint y: 47, endPoint x: 521, endPoint y: 47, distance: 38.8
click at [521, 47] on div "Object moved - crawled on [DATE]" at bounding box center [628, 48] width 369 height 8
click at [811, 33] on icon "times" at bounding box center [810, 34] width 6 height 8
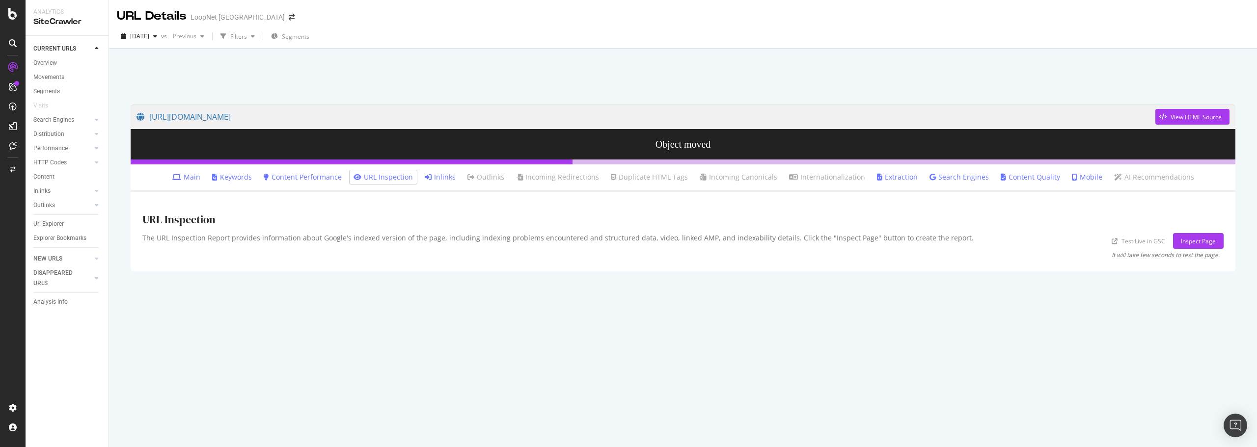
click at [452, 173] on link "Inlinks" at bounding box center [440, 177] width 31 height 10
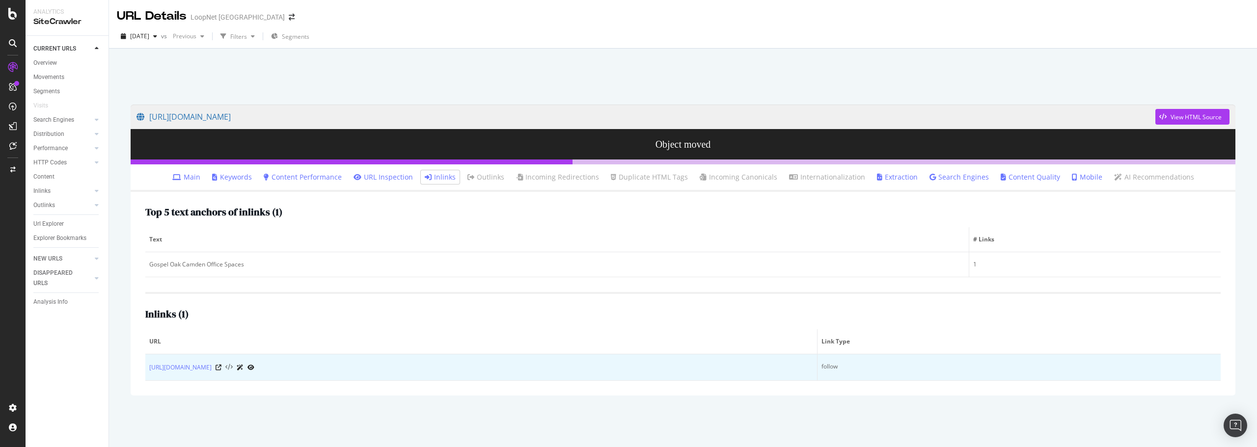
click at [233, 366] on icon at bounding box center [228, 367] width 7 height 7
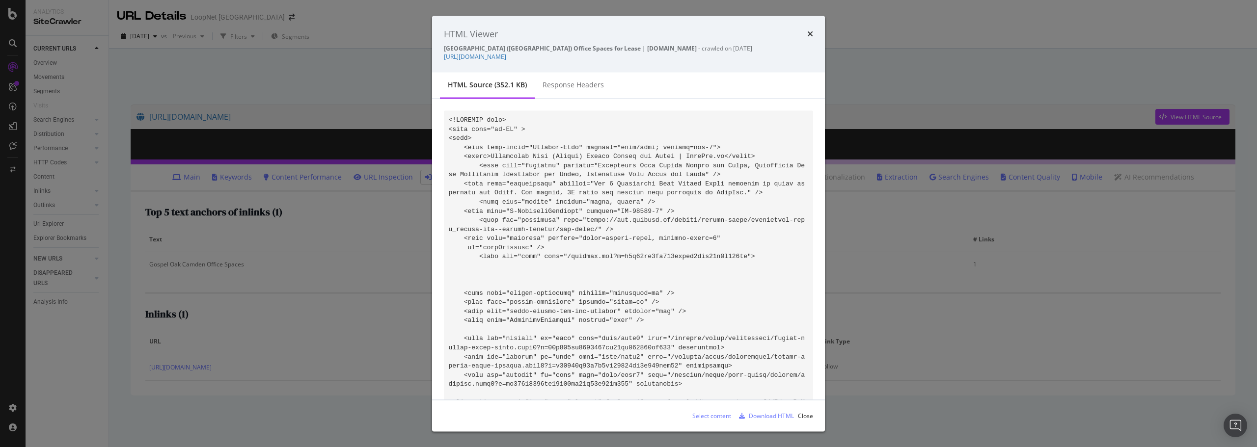
drag, startPoint x: 704, startPoint y: 47, endPoint x: 442, endPoint y: 46, distance: 262.1
click at [442, 46] on div "HTML [GEOGRAPHIC_DATA] ([GEOGRAPHIC_DATA]) Office Spaces for Lease | [DOMAIN_NA…" at bounding box center [628, 44] width 393 height 57
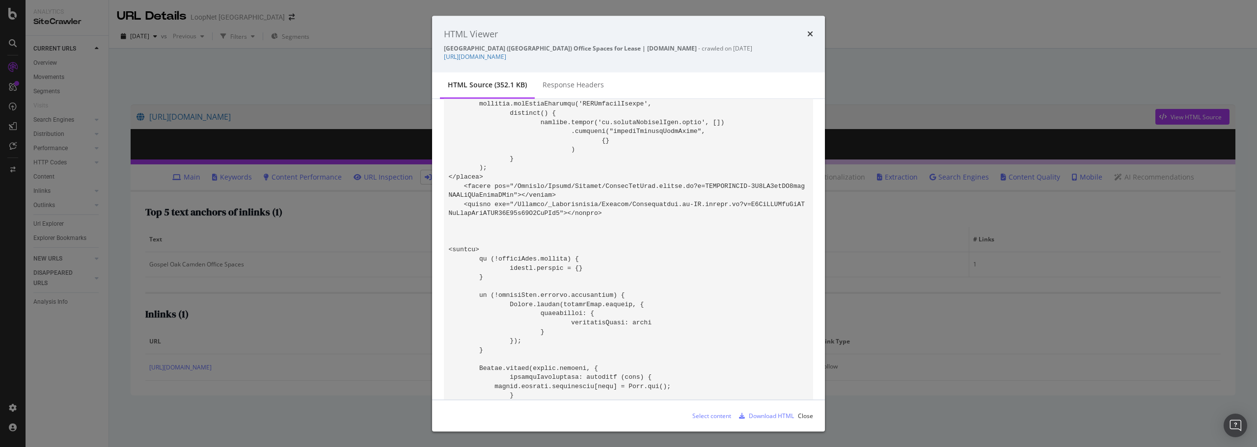
scroll to position [35196, 0]
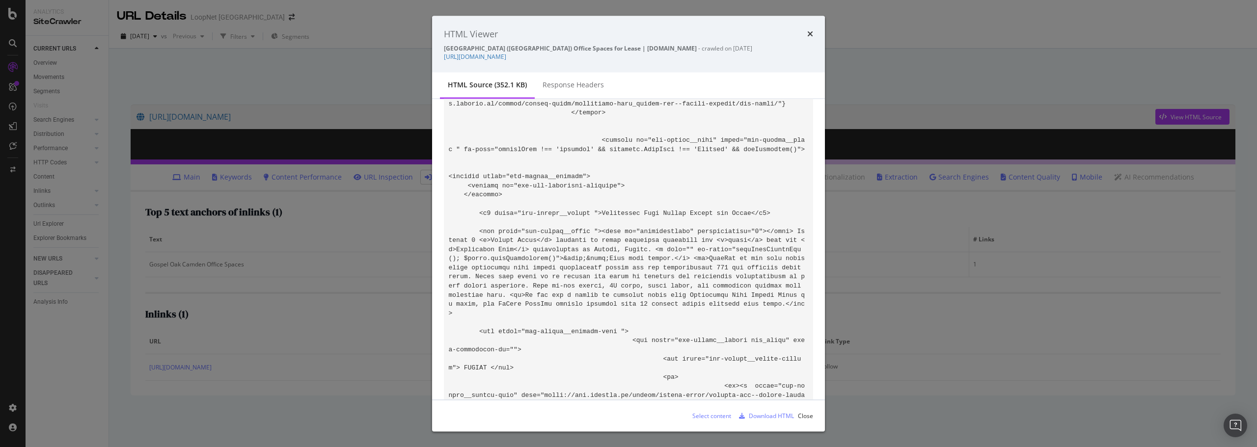
drag, startPoint x: 604, startPoint y: 213, endPoint x: 669, endPoint y: 212, distance: 64.8
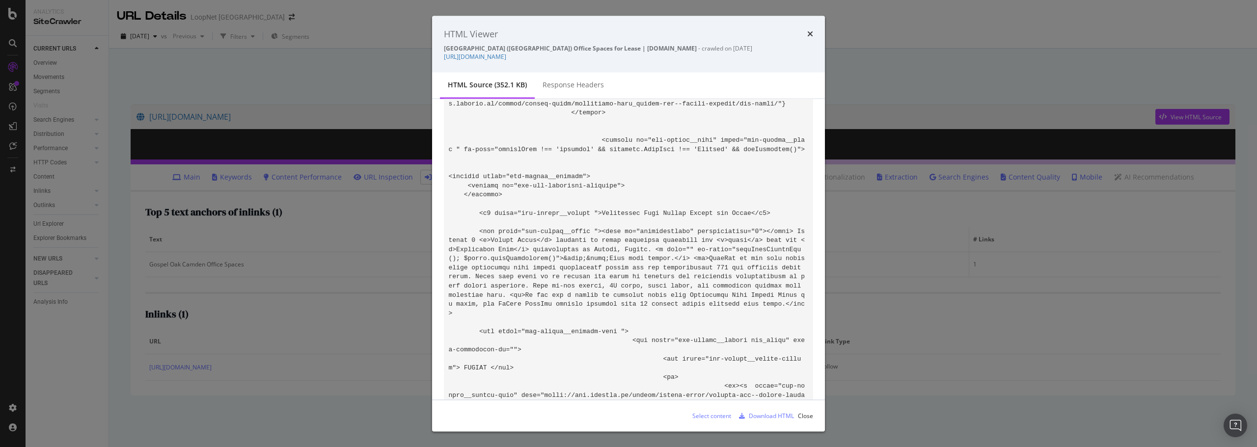
drag, startPoint x: 616, startPoint y: 157, endPoint x: 616, endPoint y: 166, distance: 8.8
drag, startPoint x: 645, startPoint y: 176, endPoint x: 645, endPoint y: 182, distance: 5.9
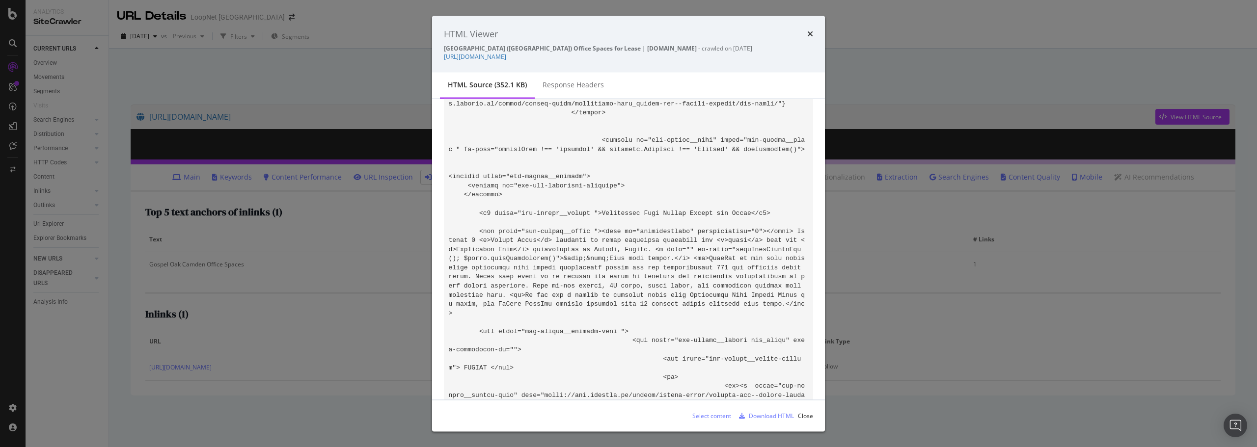
drag, startPoint x: 660, startPoint y: 158, endPoint x: 723, endPoint y: 154, distance: 63.0
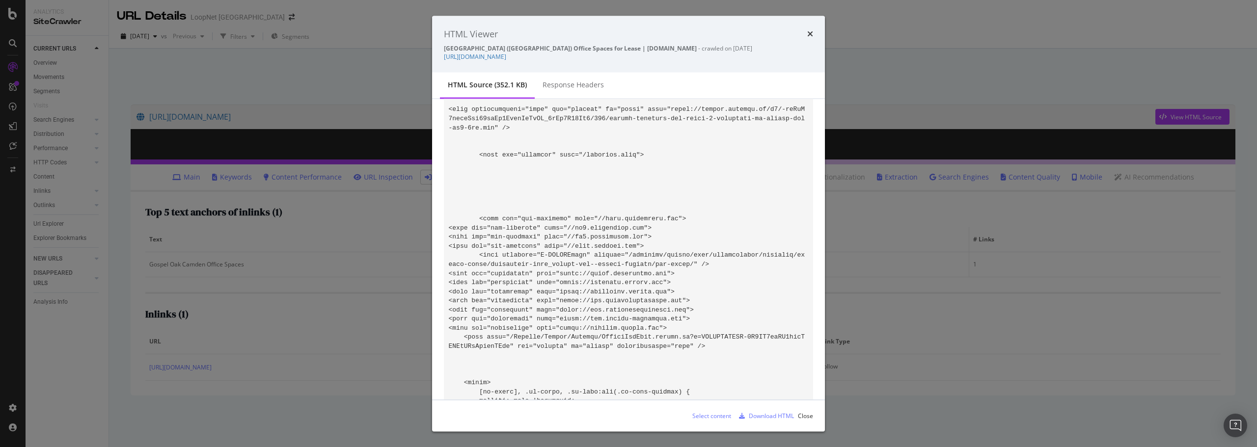
scroll to position [295, 0]
click at [810, 33] on icon "times" at bounding box center [810, 34] width 6 height 8
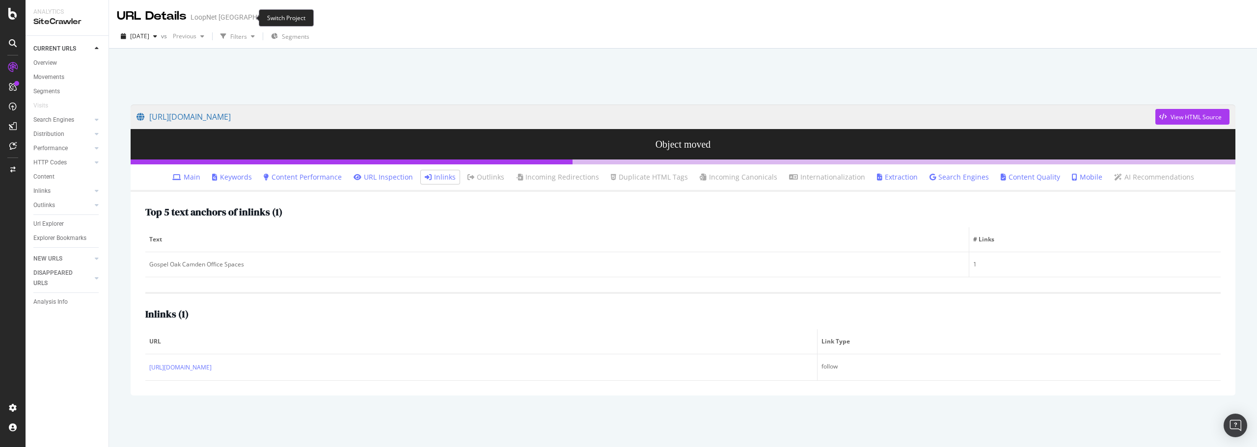
click at [289, 19] on icon "arrow-right-arrow-left" at bounding box center [292, 17] width 6 height 7
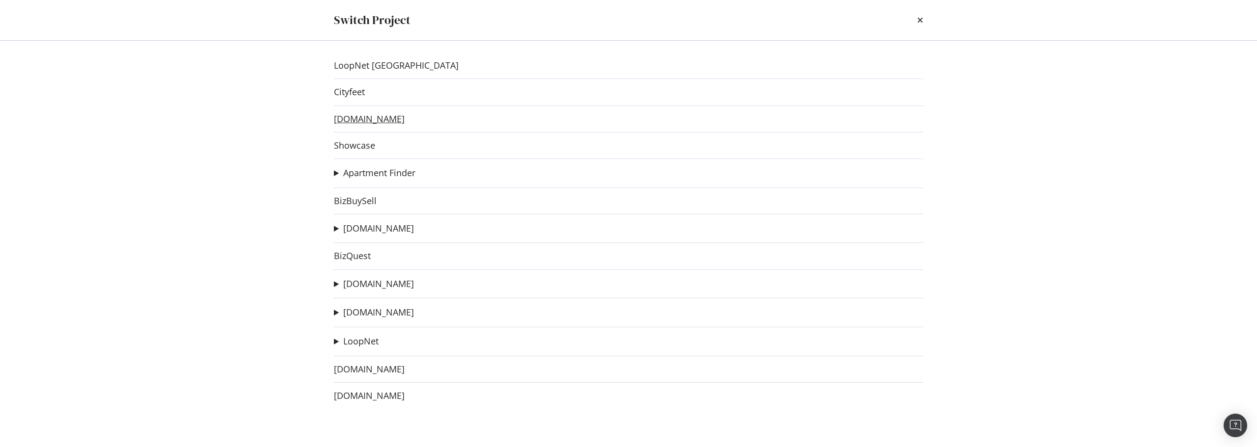
click at [371, 123] on link "[DOMAIN_NAME]" at bounding box center [369, 119] width 71 height 10
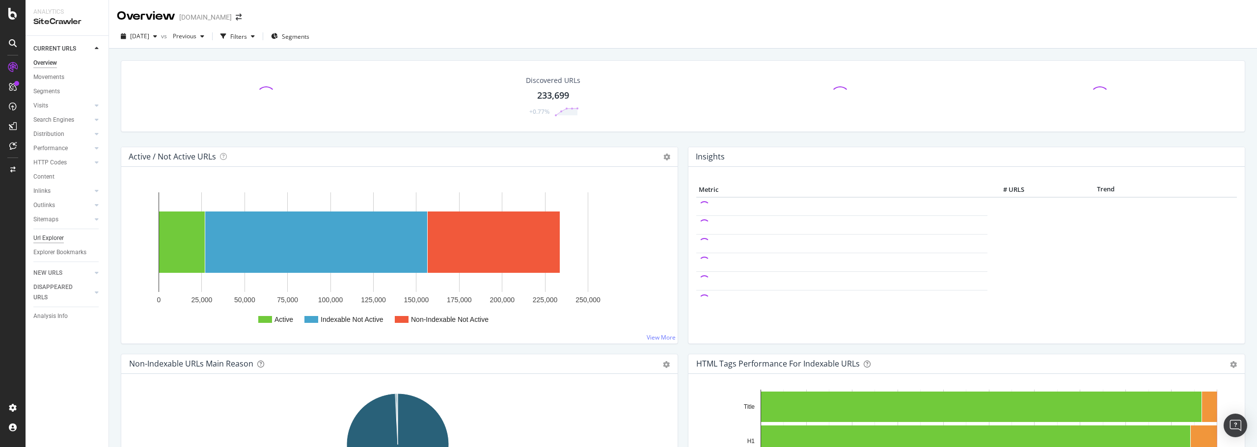
click at [51, 239] on div "Url Explorer" at bounding box center [48, 238] width 30 height 10
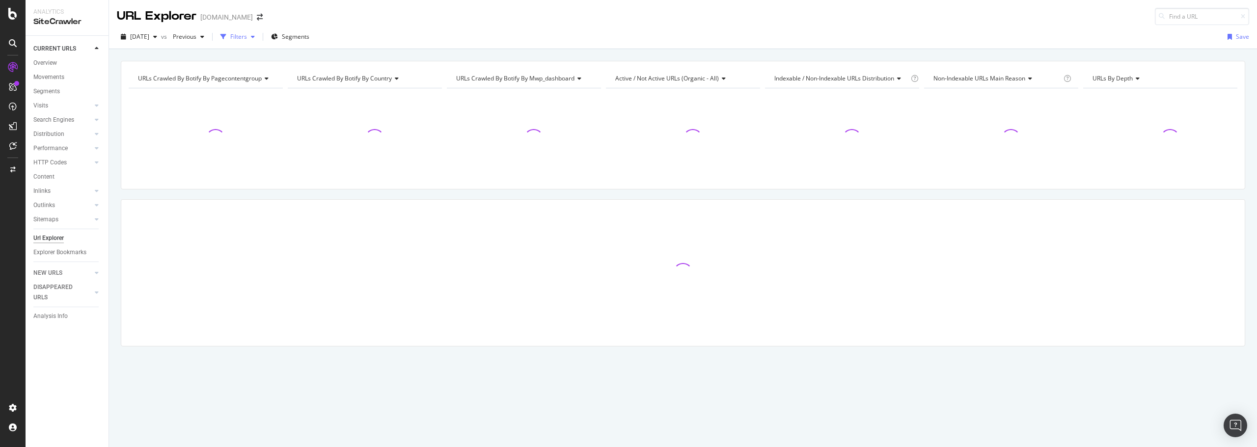
click at [247, 34] on div "Filters" at bounding box center [238, 36] width 17 height 8
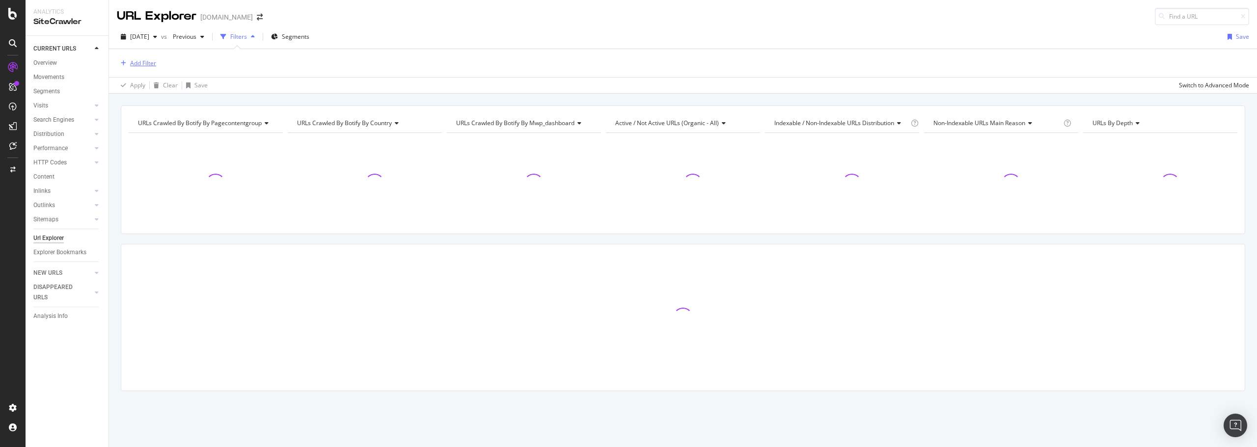
click at [135, 64] on div "Add Filter" at bounding box center [143, 63] width 26 height 8
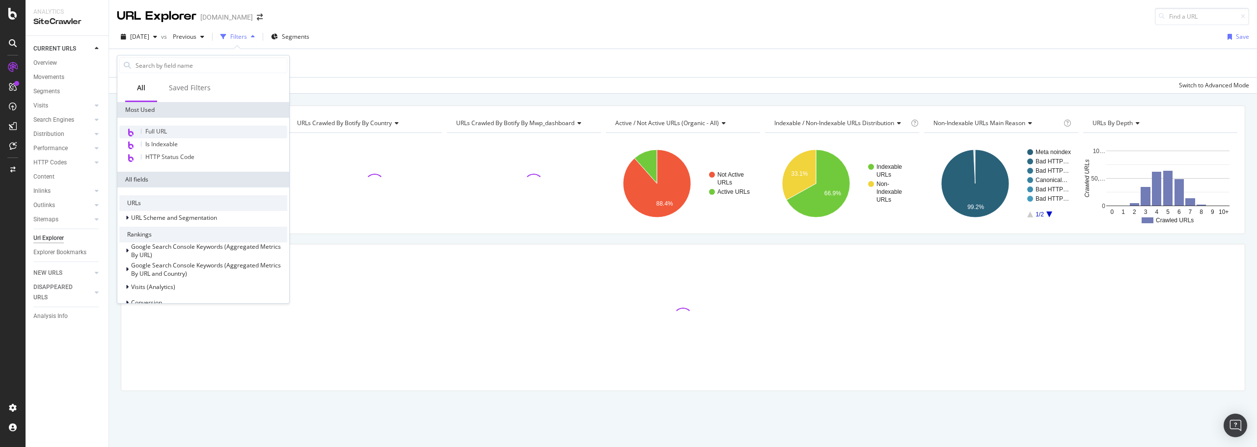
click at [170, 128] on div "Full URL" at bounding box center [203, 132] width 168 height 13
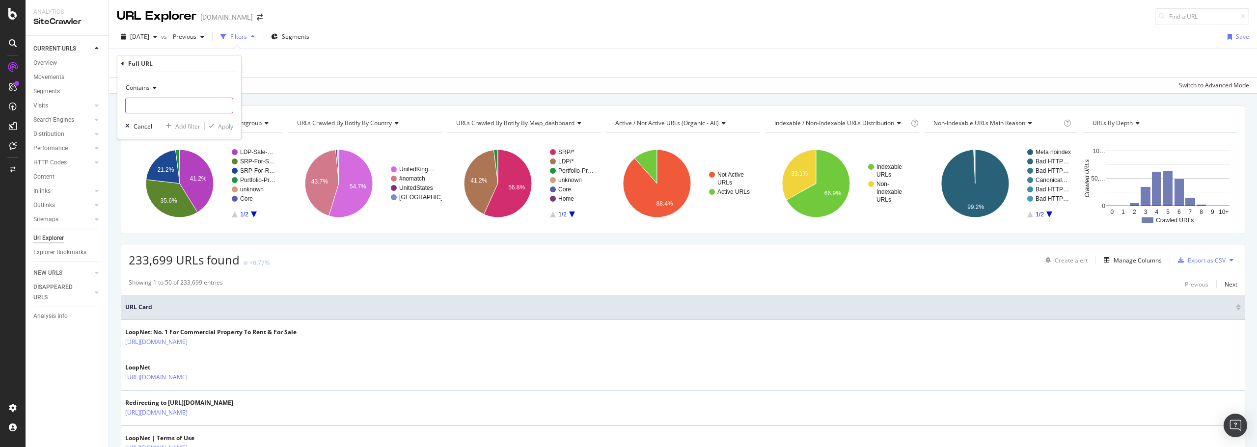
click at [168, 107] on input "text" at bounding box center [179, 106] width 107 height 16
type input "/multi/"
click at [223, 124] on div "Apply" at bounding box center [225, 126] width 15 height 8
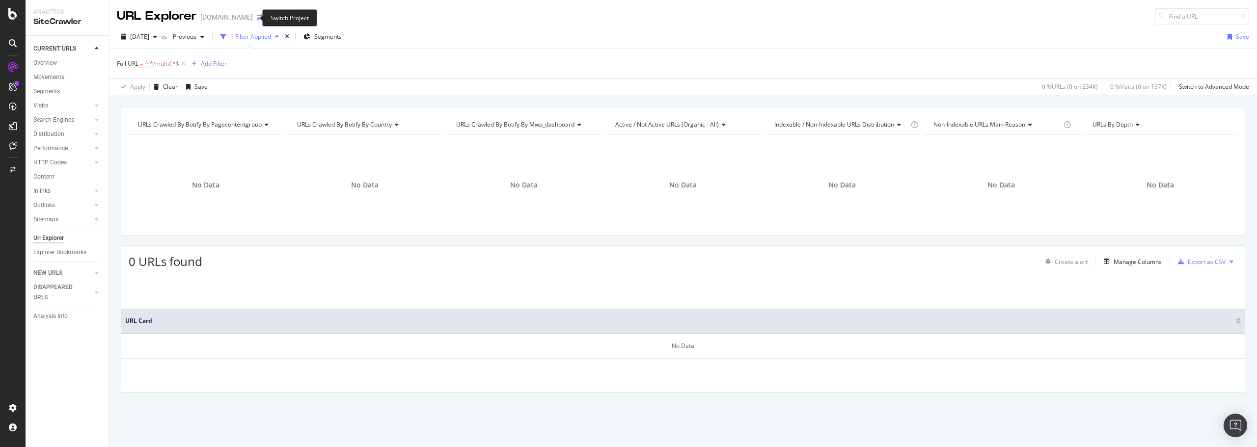
click at [257, 16] on icon "arrow-right-arrow-left" at bounding box center [260, 17] width 6 height 7
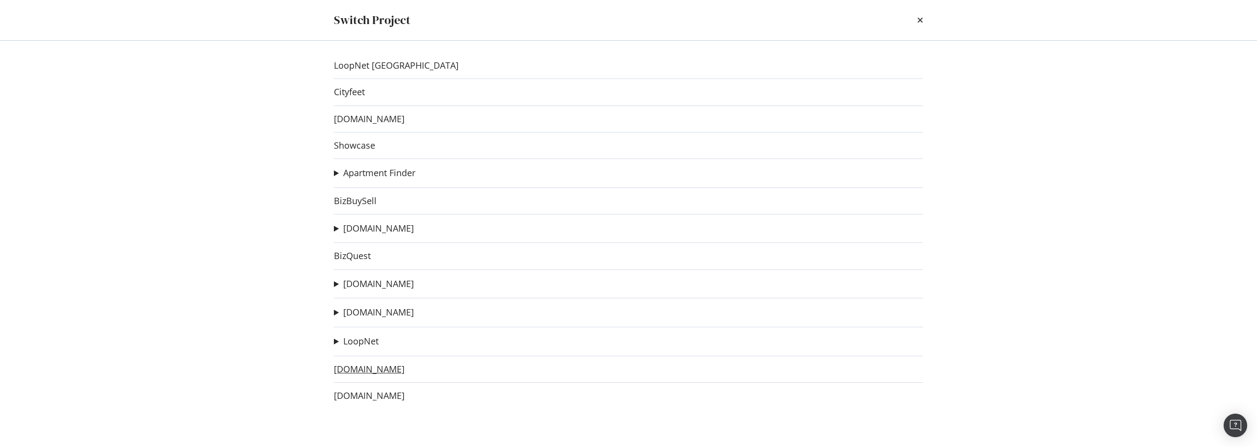
click at [362, 366] on link "[DOMAIN_NAME]" at bounding box center [369, 369] width 71 height 10
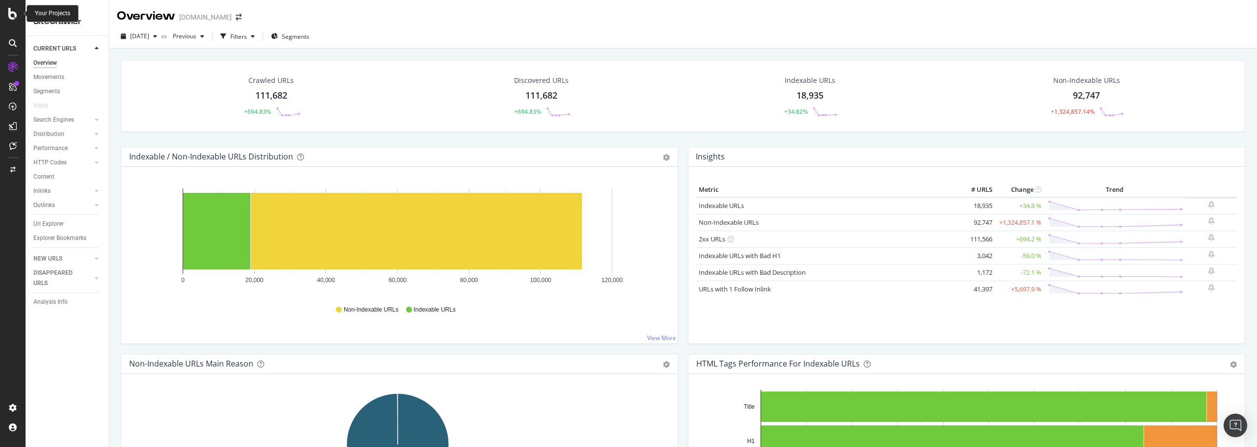
click at [15, 15] on icon at bounding box center [12, 14] width 9 height 12
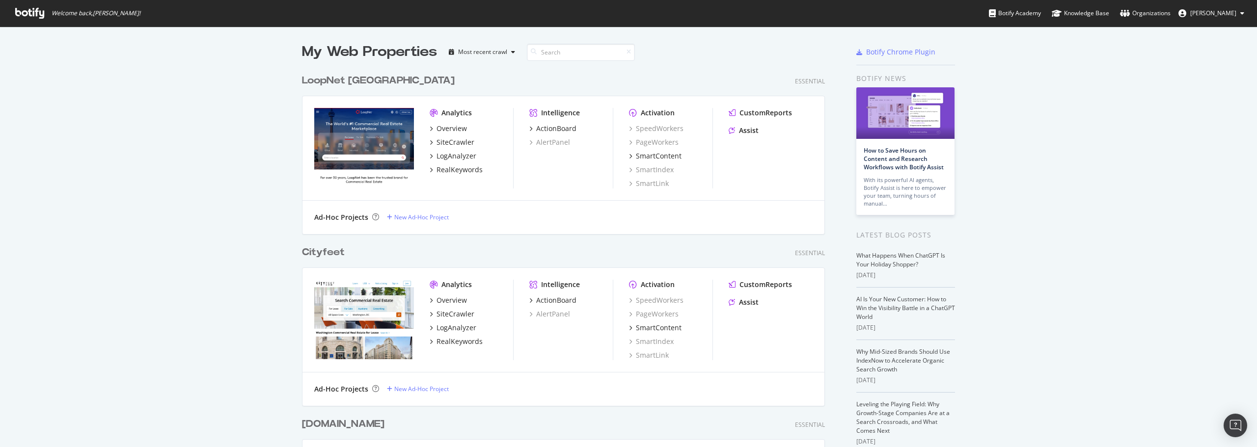
scroll to position [440, 1242]
